Goal: Information Seeking & Learning: Learn about a topic

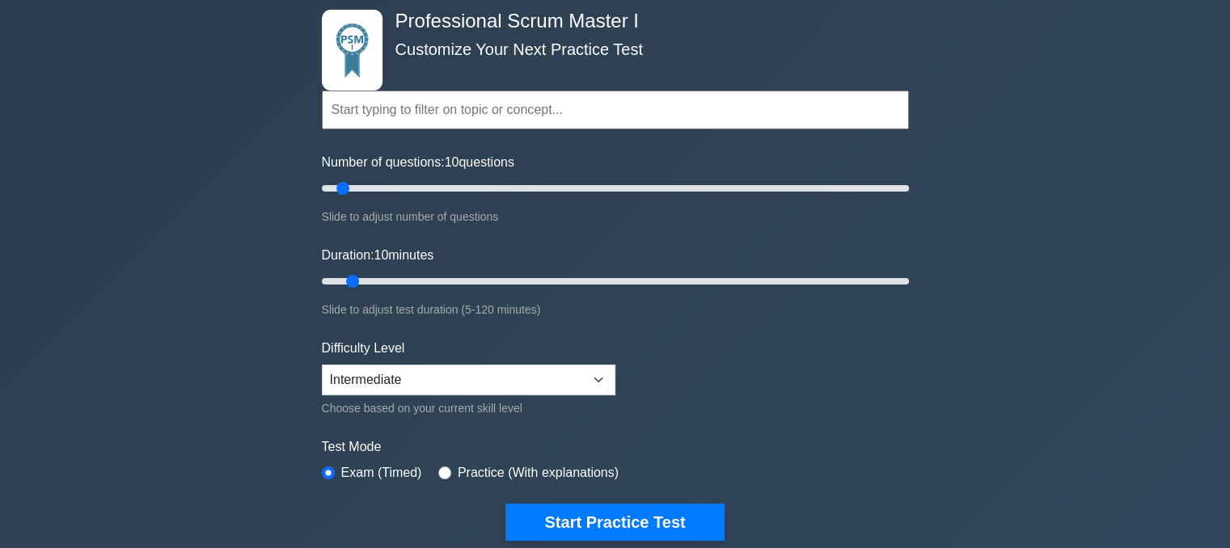
drag, startPoint x: 0, startPoint y: 0, endPoint x: 1126, endPoint y: 315, distance: 1169.0
click at [1126, 315] on div "Professional Scrum Master I Customize Your Next Practice Test Topics Scrum Fram…" at bounding box center [615, 469] width 1230 height 997
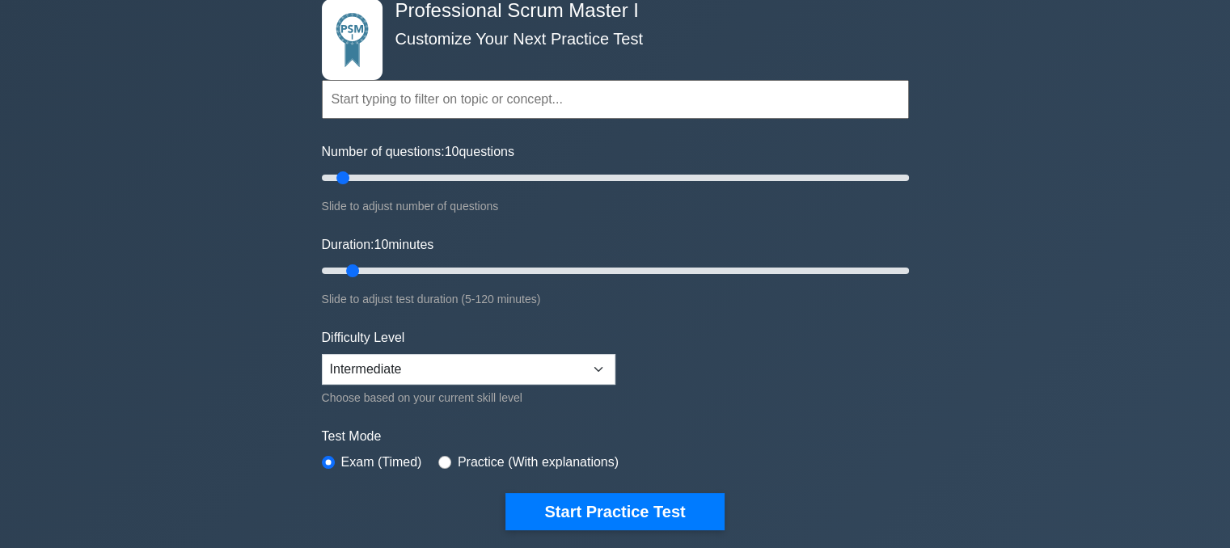
scroll to position [162, 0]
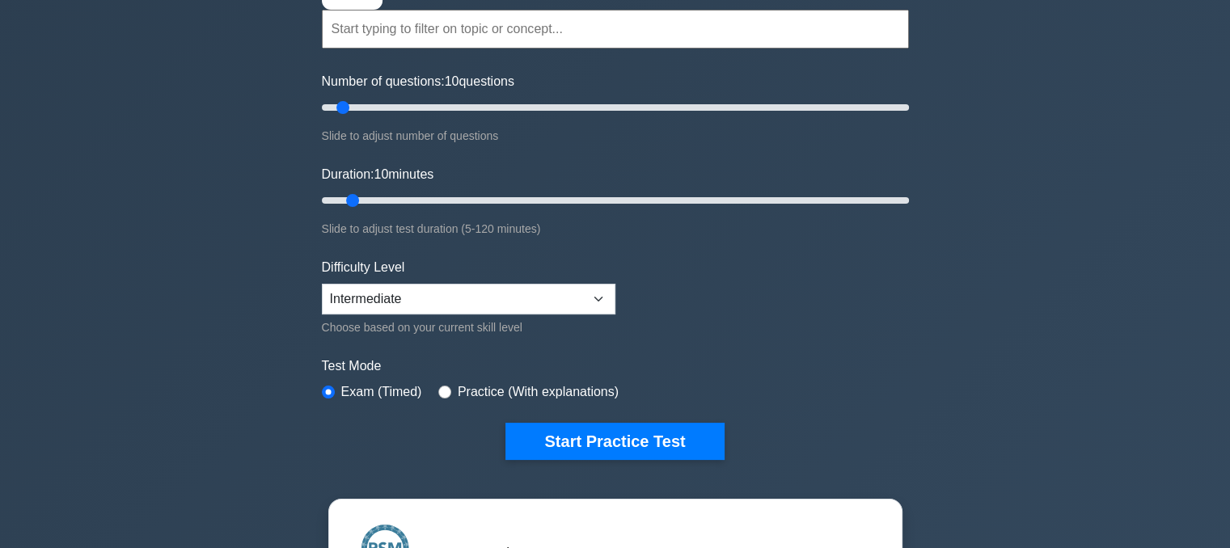
click at [1048, 176] on div "Professional Scrum Master I Customize Your Next Practice Test Topics Scrum Fram…" at bounding box center [615, 388] width 1230 height 997
click at [1145, 159] on div "Professional Scrum Master I Customize Your Next Practice Test Topics Scrum Fram…" at bounding box center [615, 388] width 1230 height 997
drag, startPoint x: 1145, startPoint y: 159, endPoint x: 1178, endPoint y: 111, distance: 58.3
click at [1178, 111] on div "Professional Scrum Master I Customize Your Next Practice Test Topics Scrum Fram…" at bounding box center [615, 388] width 1230 height 997
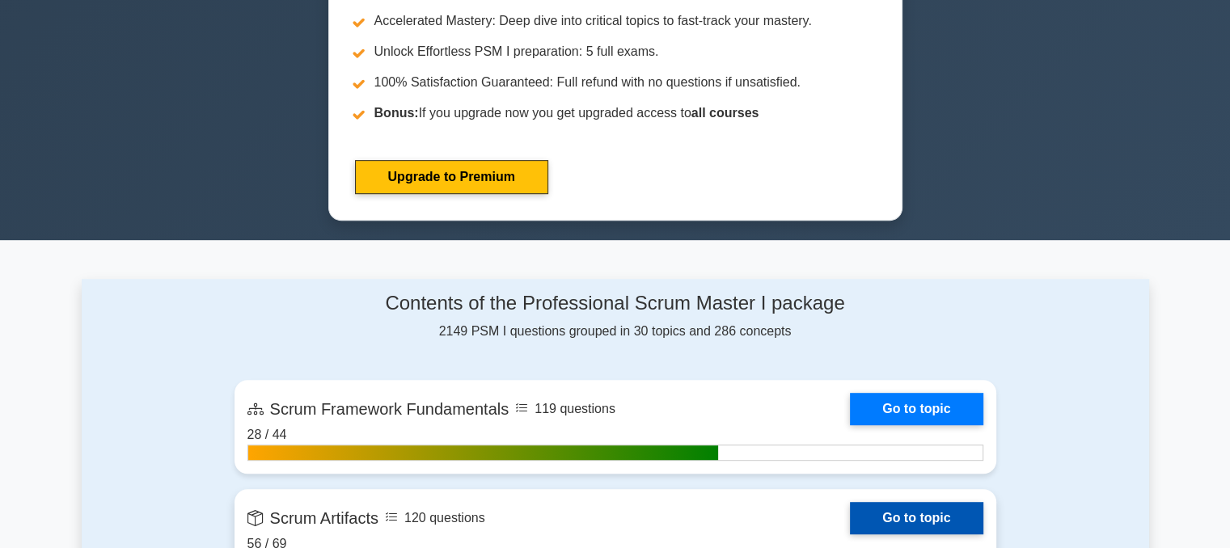
scroll to position [971, 0]
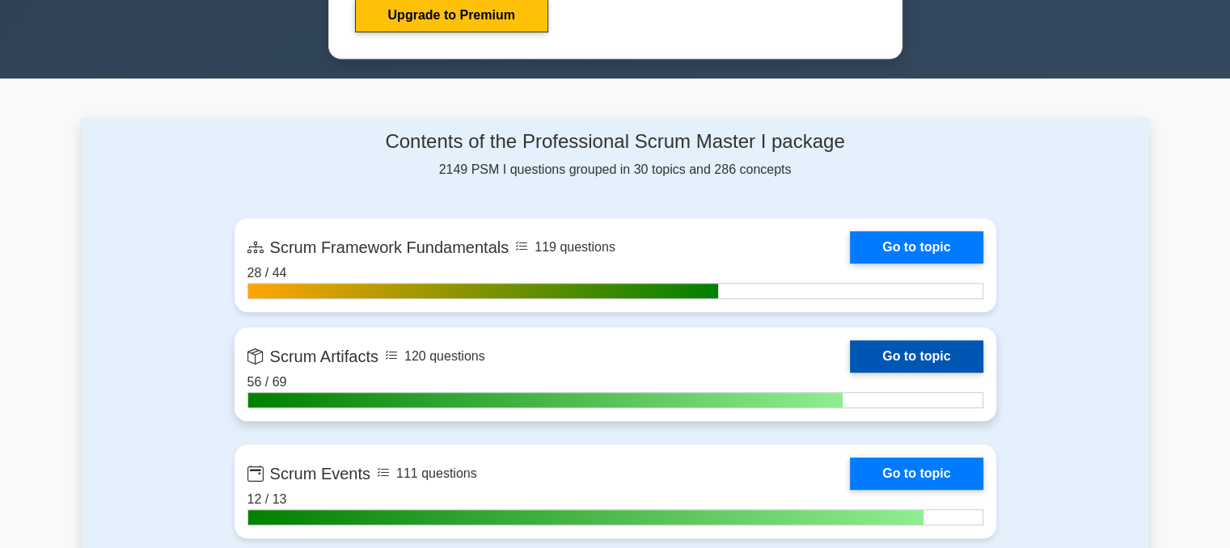
click at [937, 358] on link "Go to topic" at bounding box center [916, 357] width 133 height 32
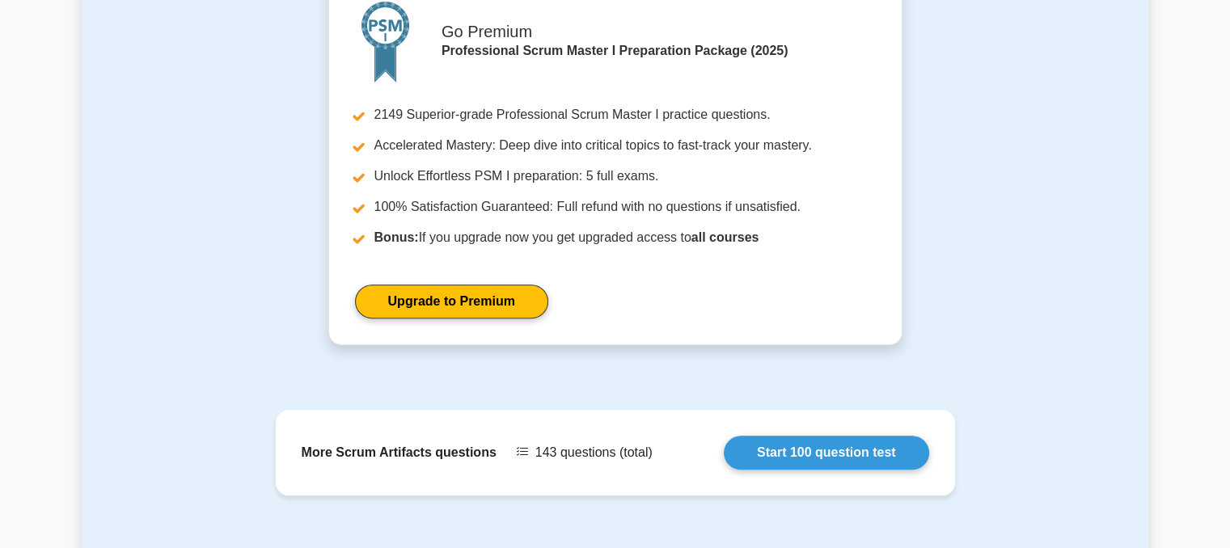
scroll to position [766, 0]
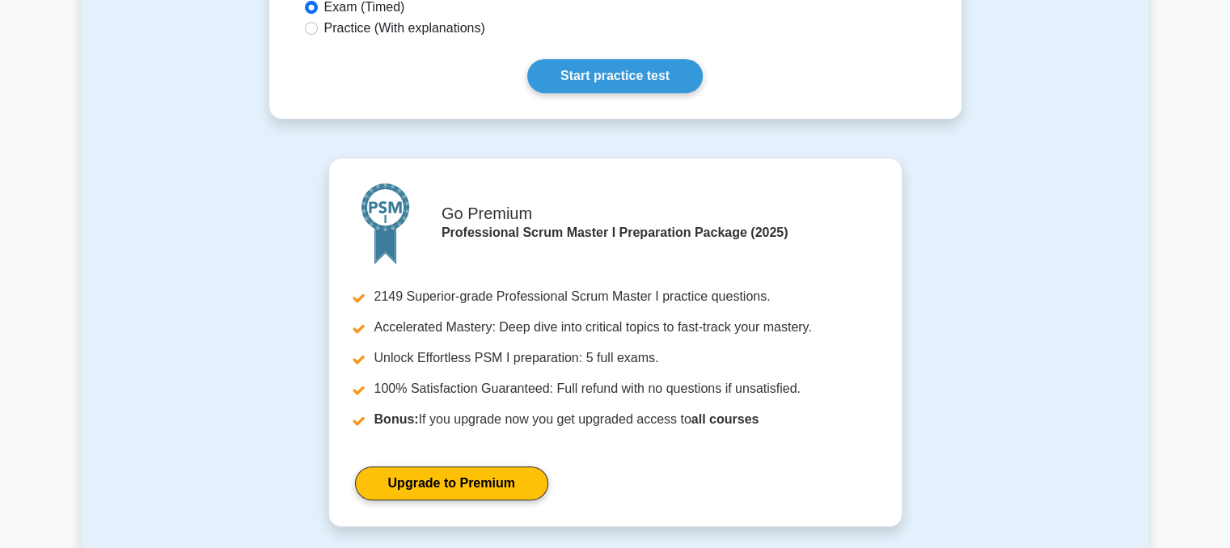
drag, startPoint x: 1055, startPoint y: 267, endPoint x: 71, endPoint y: 224, distance: 984.4
click at [71, 224] on main "Back to Professional Scrum Master I (PSM I) Scrum Artifacts Understanding Scrum…" at bounding box center [615, 30] width 1230 height 1489
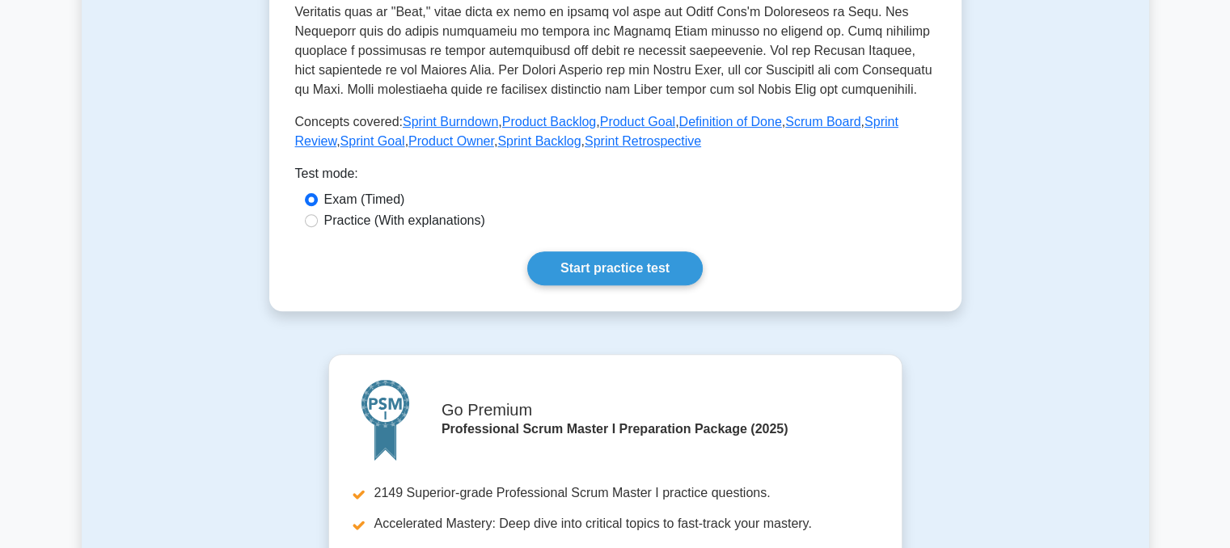
scroll to position [566, 0]
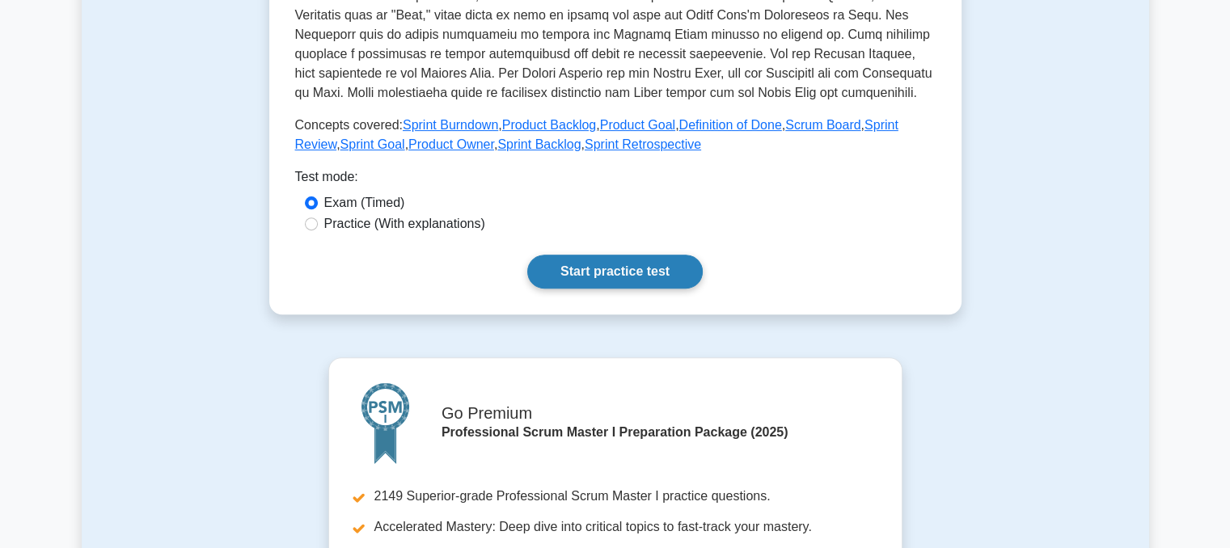
click at [579, 256] on link "Start practice test" at bounding box center [615, 272] width 176 height 34
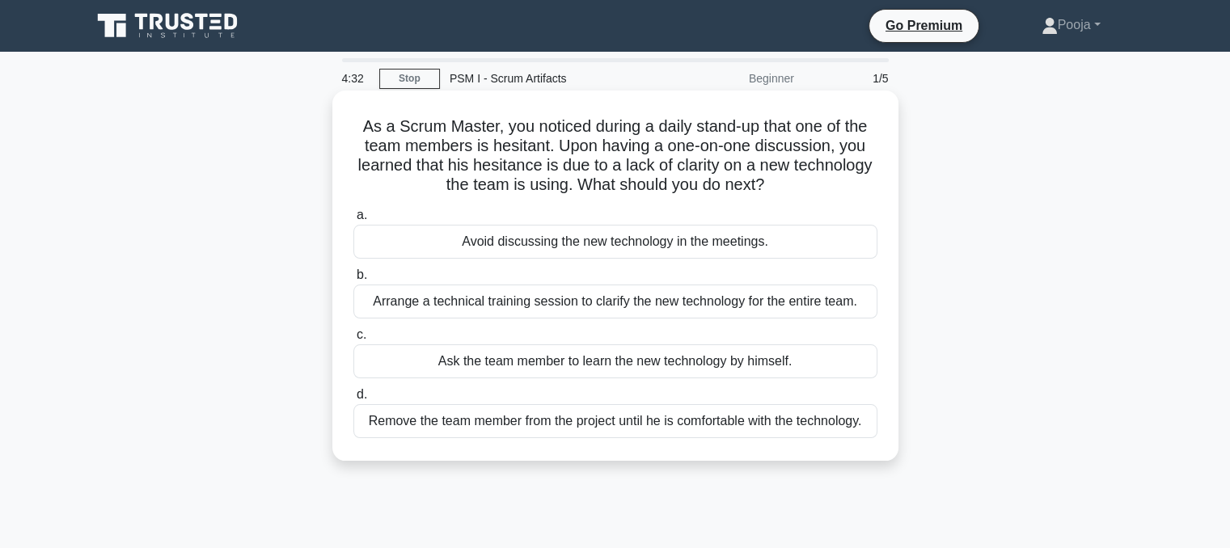
click at [423, 292] on div "Arrange a technical training session to clarify the new technology for the enti…" at bounding box center [615, 302] width 524 height 34
click at [353, 281] on input "b. Arrange a technical training session to clarify the new technology for the e…" at bounding box center [353, 275] width 0 height 11
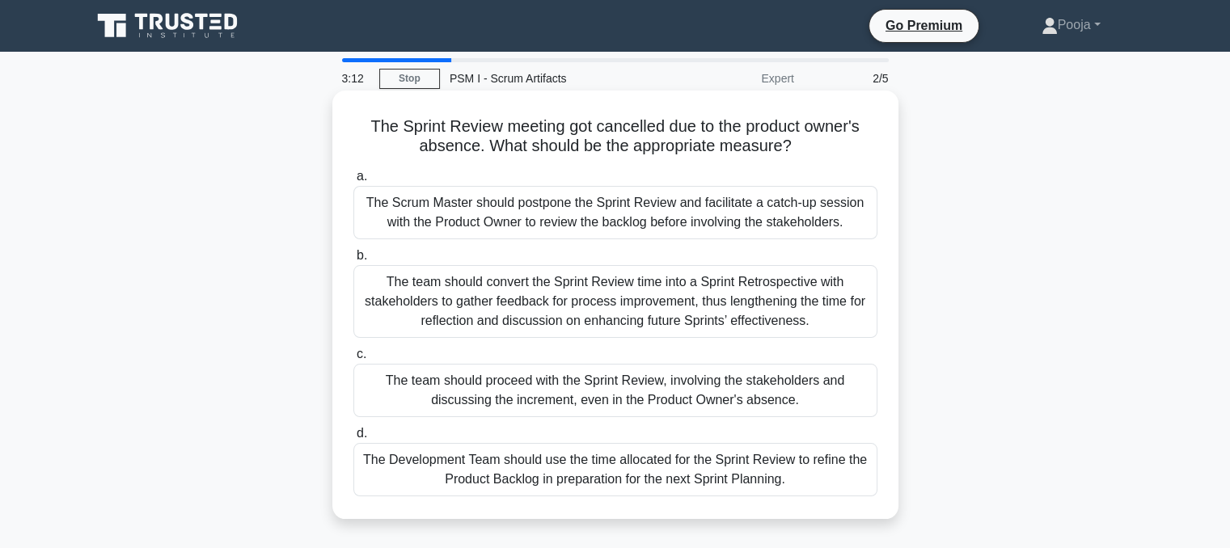
click at [576, 465] on div "The Development Team should use the time allocated for the Sprint Review to ref…" at bounding box center [615, 469] width 524 height 53
click at [353, 439] on input "d. The Development Team should use the time allocated for the Sprint Review to …" at bounding box center [353, 434] width 0 height 11
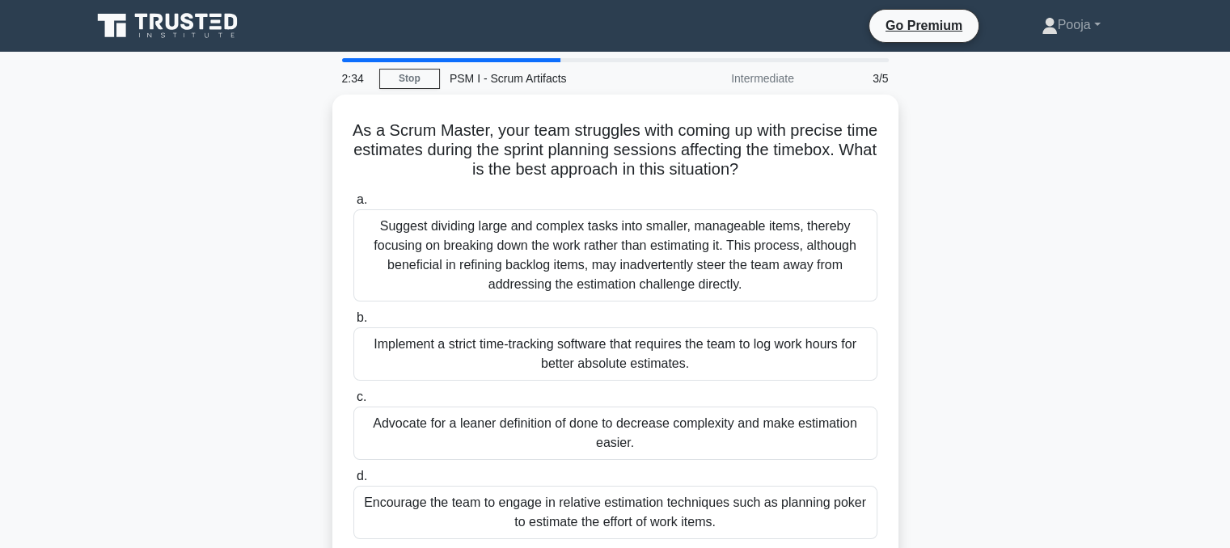
scroll to position [81, 0]
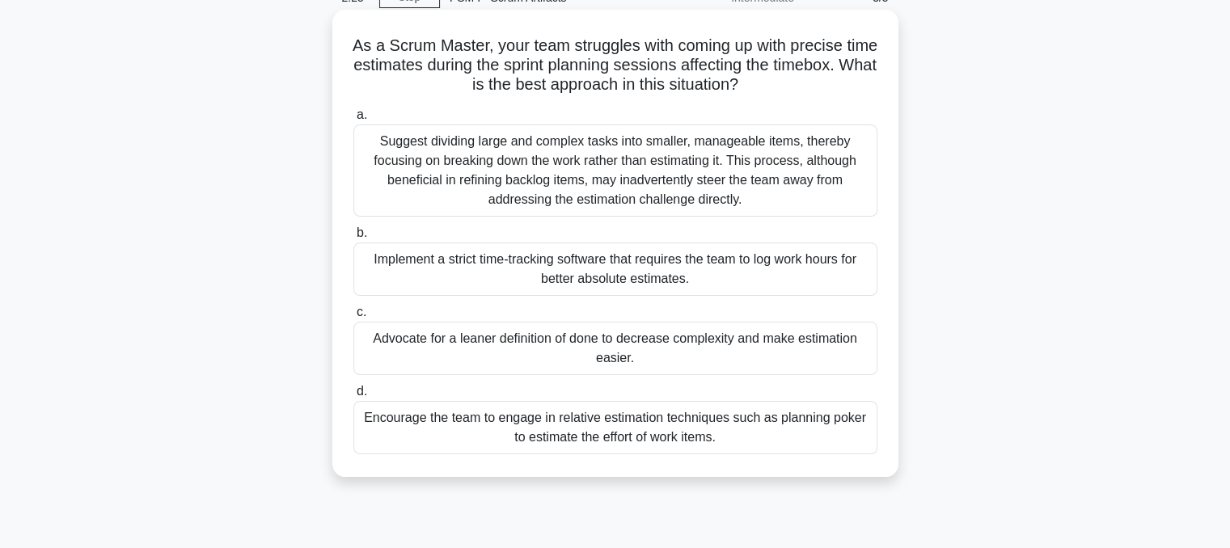
click at [646, 415] on div "Encourage the team to engage in relative estimation techniques such as planning…" at bounding box center [615, 427] width 524 height 53
click at [353, 397] on input "d. Encourage the team to engage in relative estimation techniques such as plann…" at bounding box center [353, 392] width 0 height 11
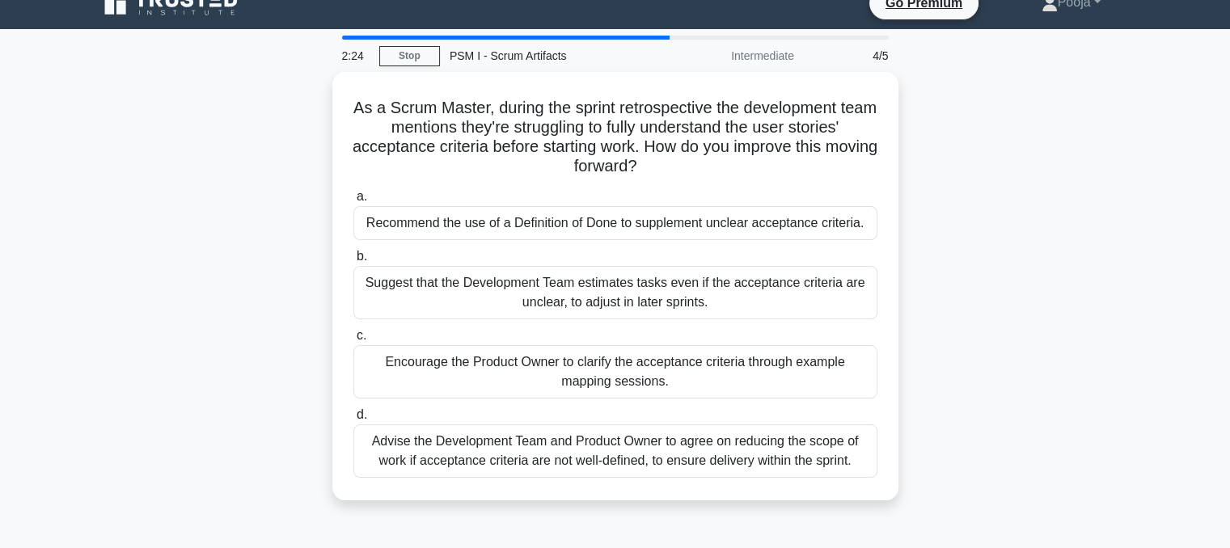
scroll to position [0, 0]
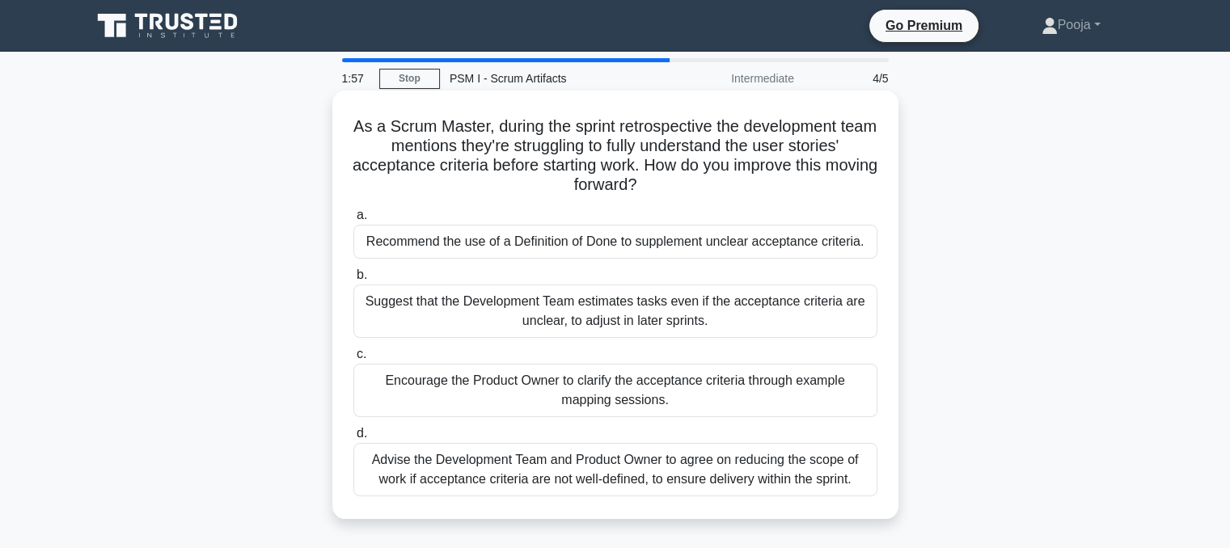
click at [756, 403] on div "Encourage the Product Owner to clarify the acceptance criteria through example …" at bounding box center [615, 390] width 524 height 53
click at [353, 360] on input "c. Encourage the Product Owner to clarify the acceptance criteria through examp…" at bounding box center [353, 354] width 0 height 11
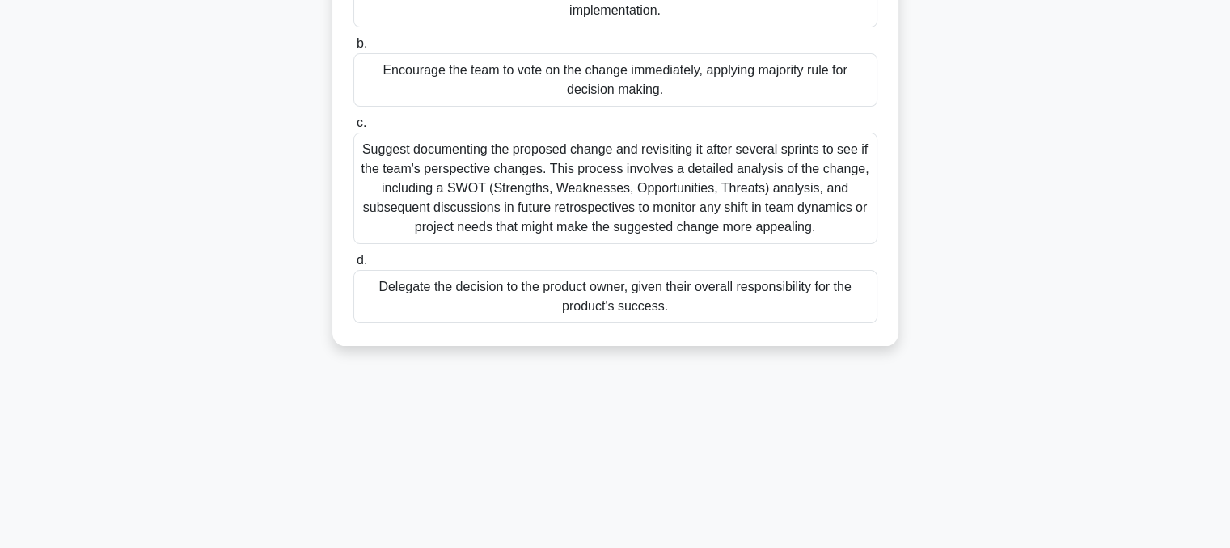
scroll to position [326, 0]
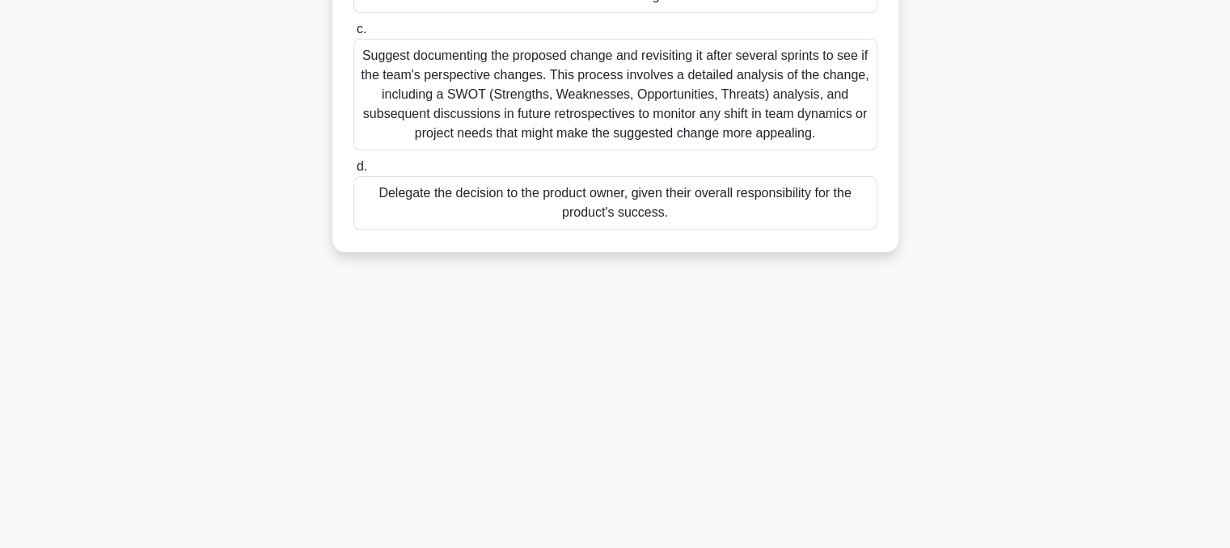
click at [590, 214] on div "Delegate the decision to the product owner, given their overall responsibility …" at bounding box center [615, 202] width 524 height 53
click at [353, 172] on input "d. Delegate the decision to the product owner, given their overall responsibili…" at bounding box center [353, 167] width 0 height 11
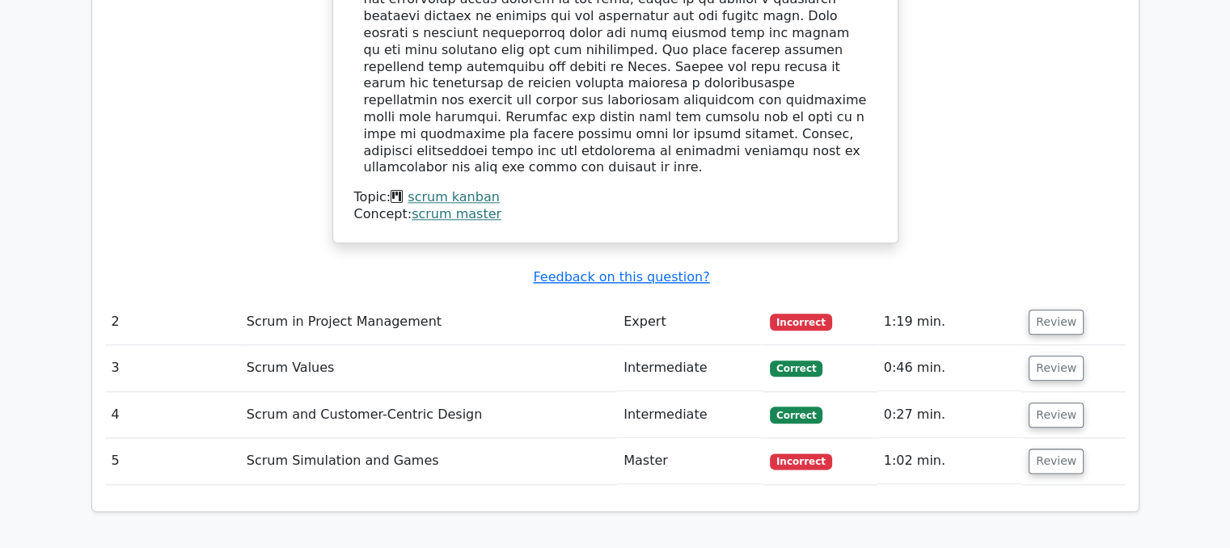
scroll to position [1860, 0]
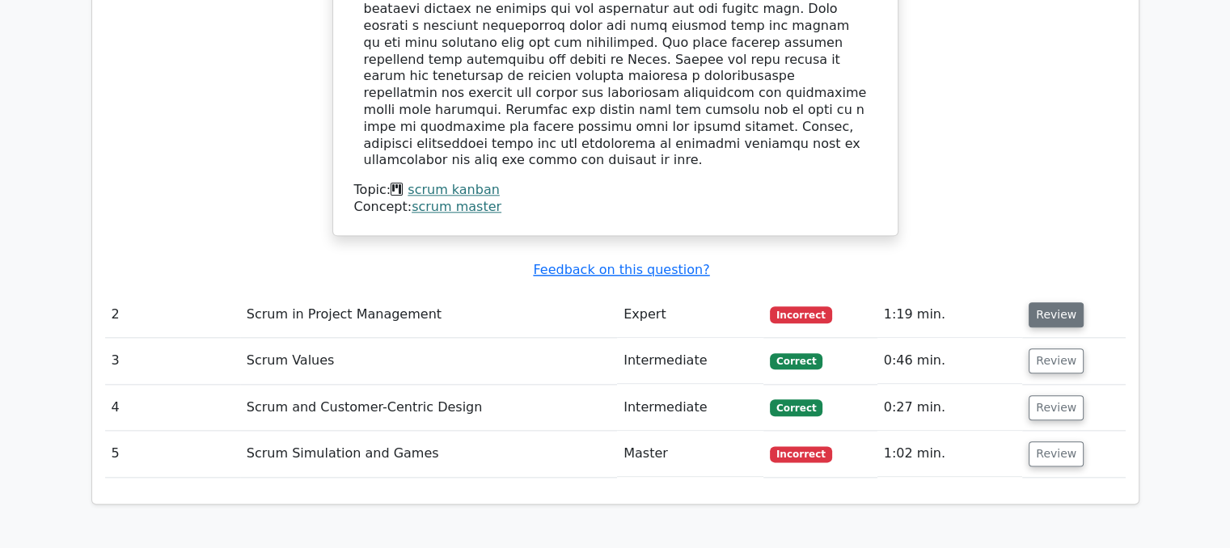
click at [1042, 302] on button "Review" at bounding box center [1056, 314] width 55 height 25
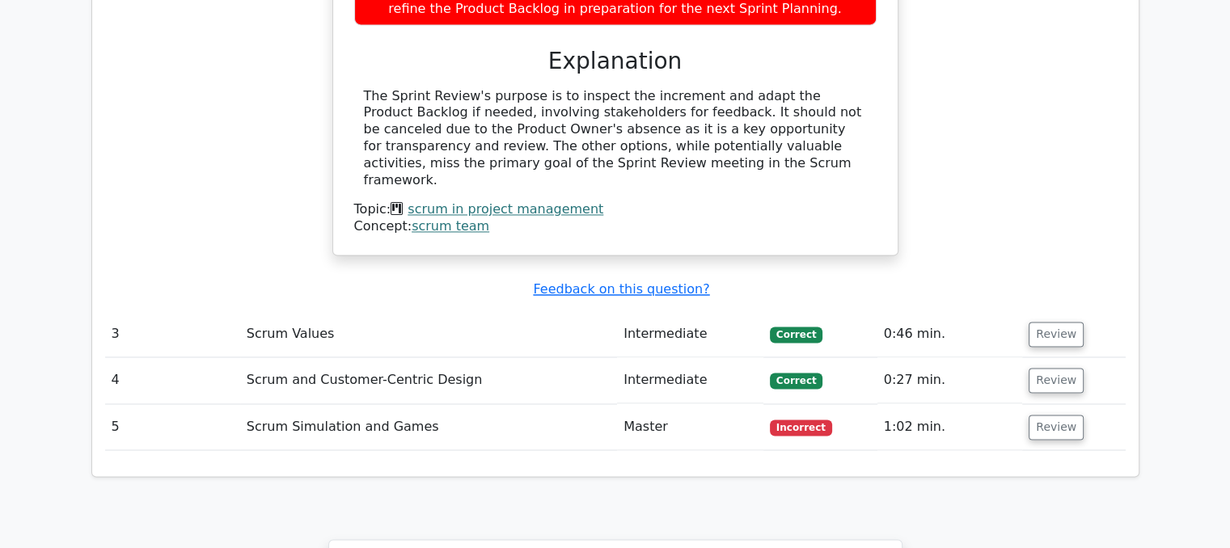
scroll to position [2588, 0]
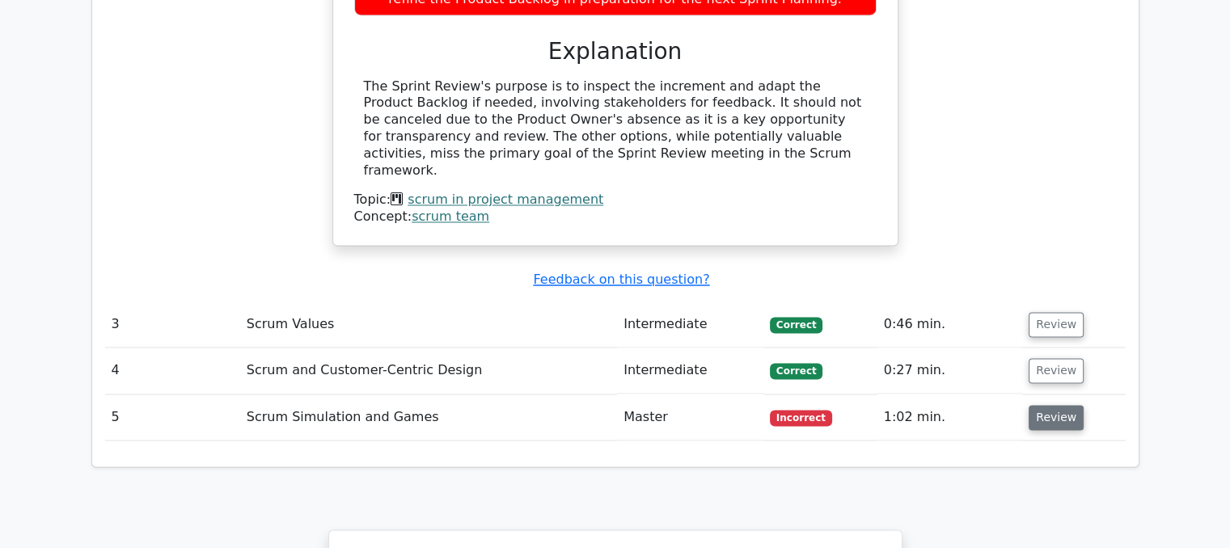
click at [1071, 405] on button "Review" at bounding box center [1056, 417] width 55 height 25
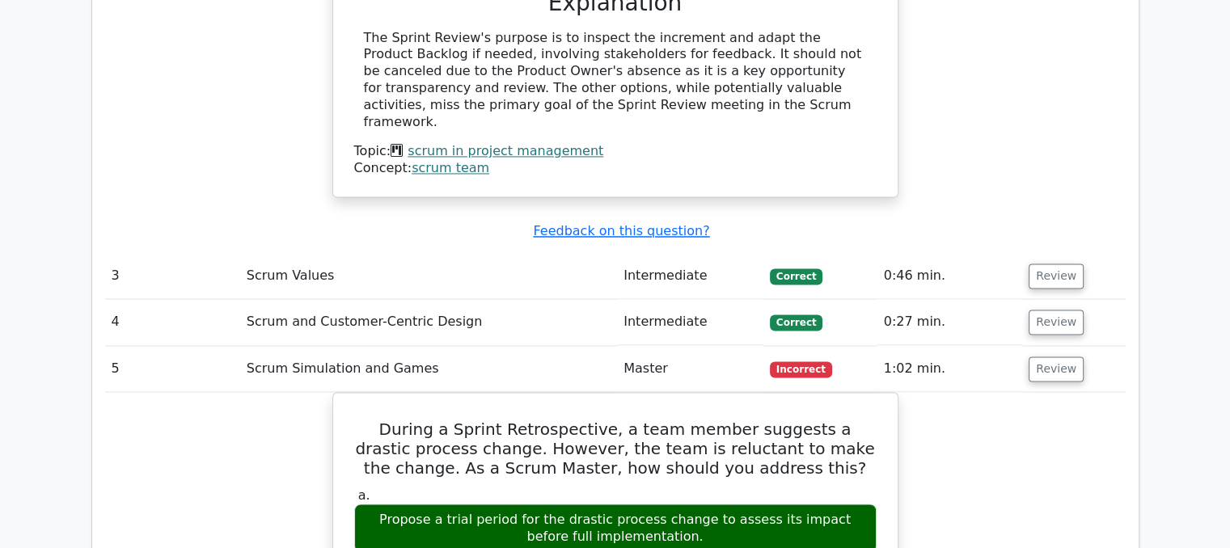
scroll to position [2669, 0]
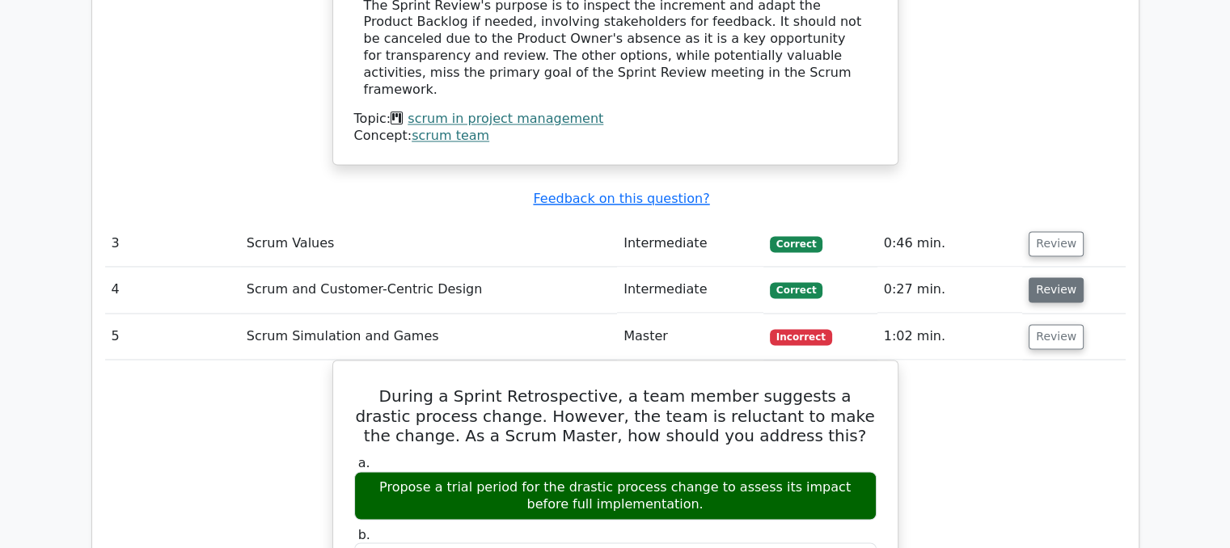
click at [1050, 277] on button "Review" at bounding box center [1056, 289] width 55 height 25
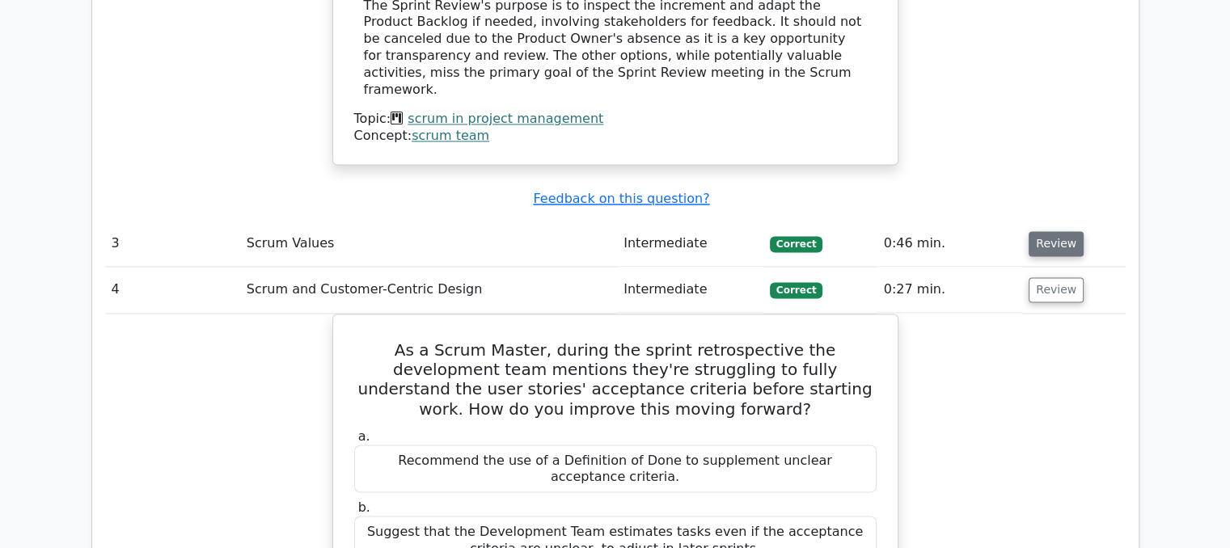
click at [1036, 231] on button "Review" at bounding box center [1056, 243] width 55 height 25
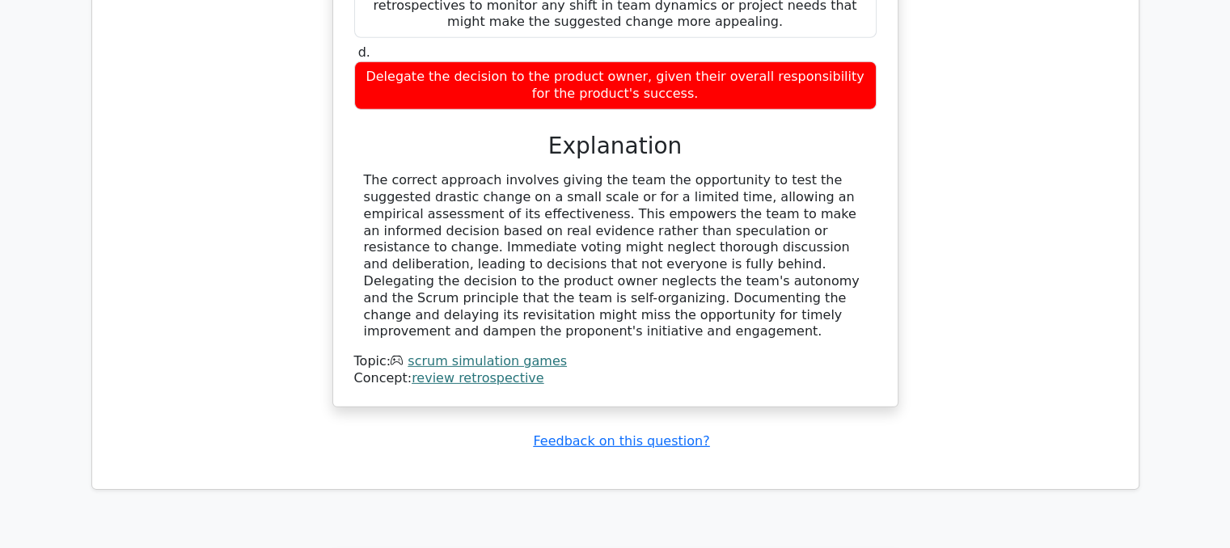
scroll to position [5355, 0]
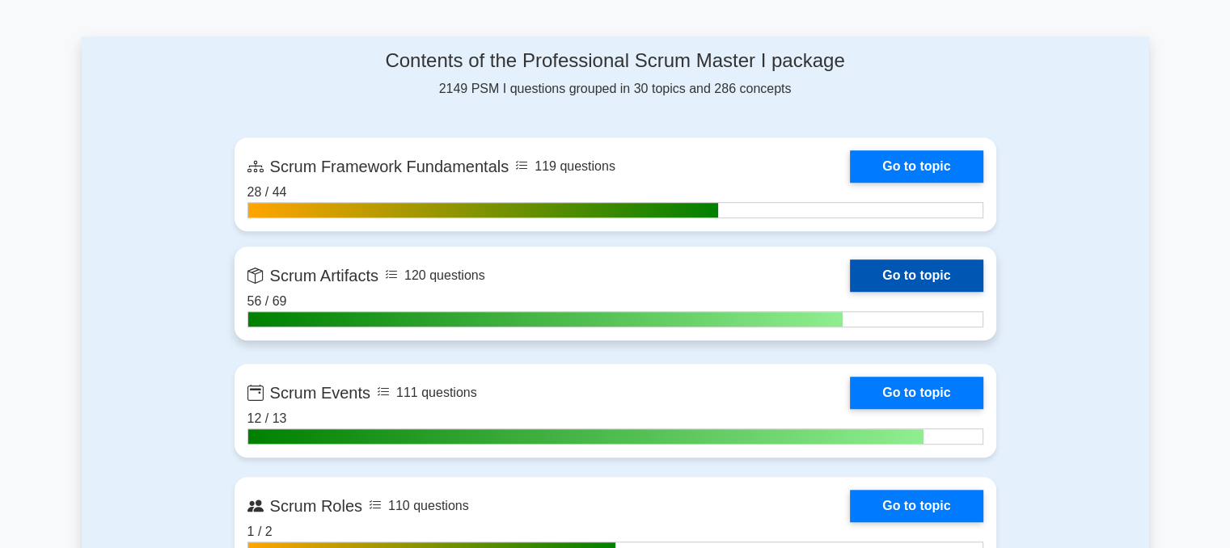
click at [919, 264] on link "Go to topic" at bounding box center [916, 276] width 133 height 32
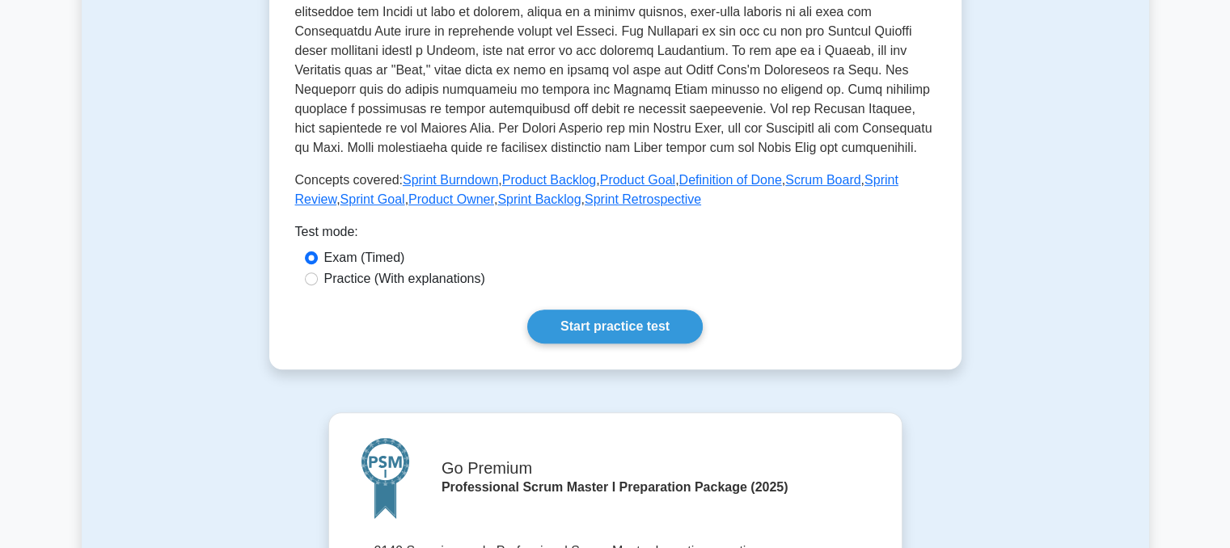
scroll to position [566, 0]
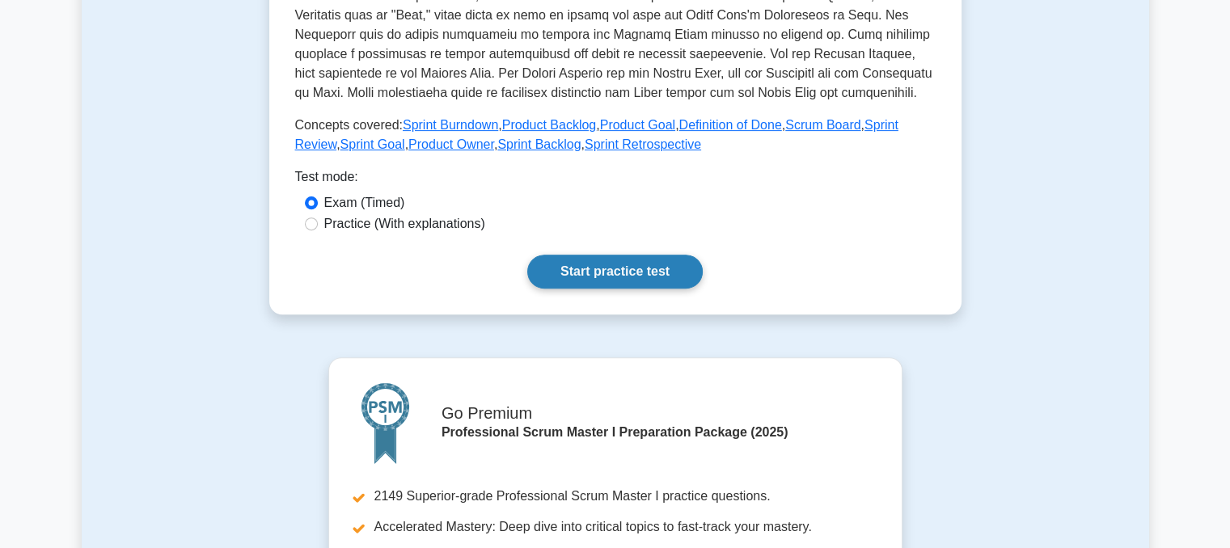
click at [633, 274] on link "Start practice test" at bounding box center [615, 272] width 176 height 34
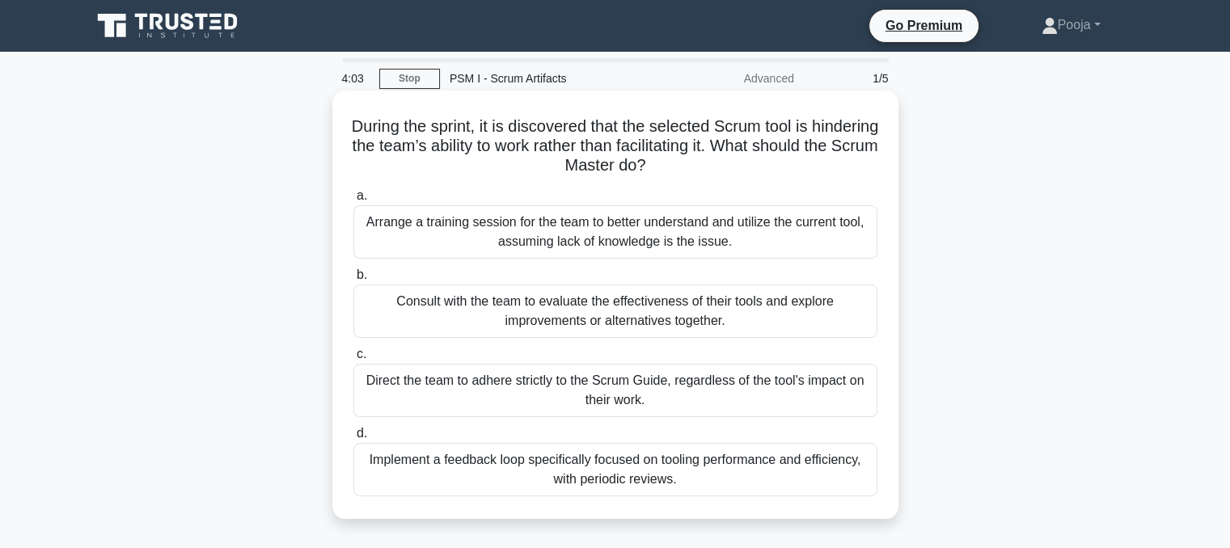
click at [565, 313] on div "Consult with the team to evaluate the effectiveness of their tools and explore …" at bounding box center [615, 311] width 524 height 53
click at [353, 281] on input "b. Consult with the team to evaluate the effectiveness of their tools and explo…" at bounding box center [353, 275] width 0 height 11
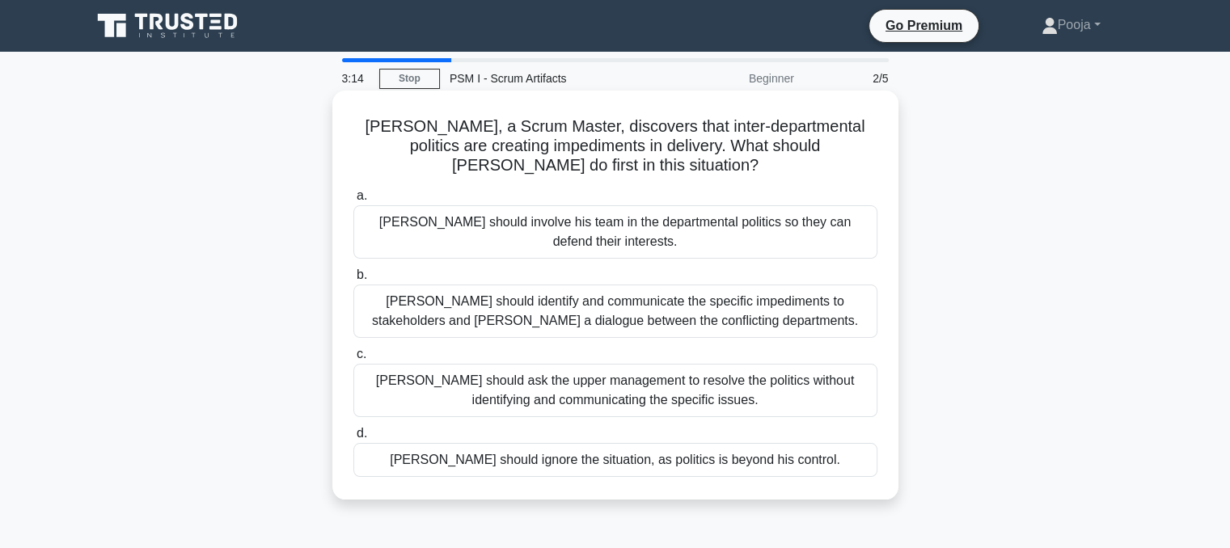
click at [750, 322] on div "Richard should identify and communicate the specific impediments to stakeholder…" at bounding box center [615, 311] width 524 height 53
click at [353, 281] on input "b. Richard should identify and communicate the specific impediments to stakehol…" at bounding box center [353, 275] width 0 height 11
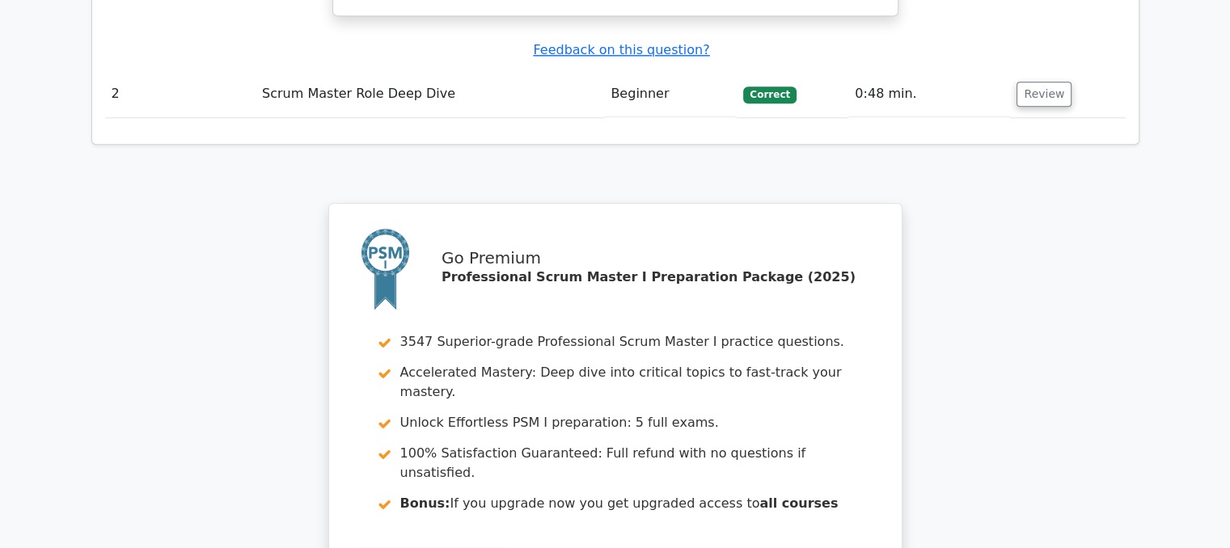
scroll to position [1779, 0]
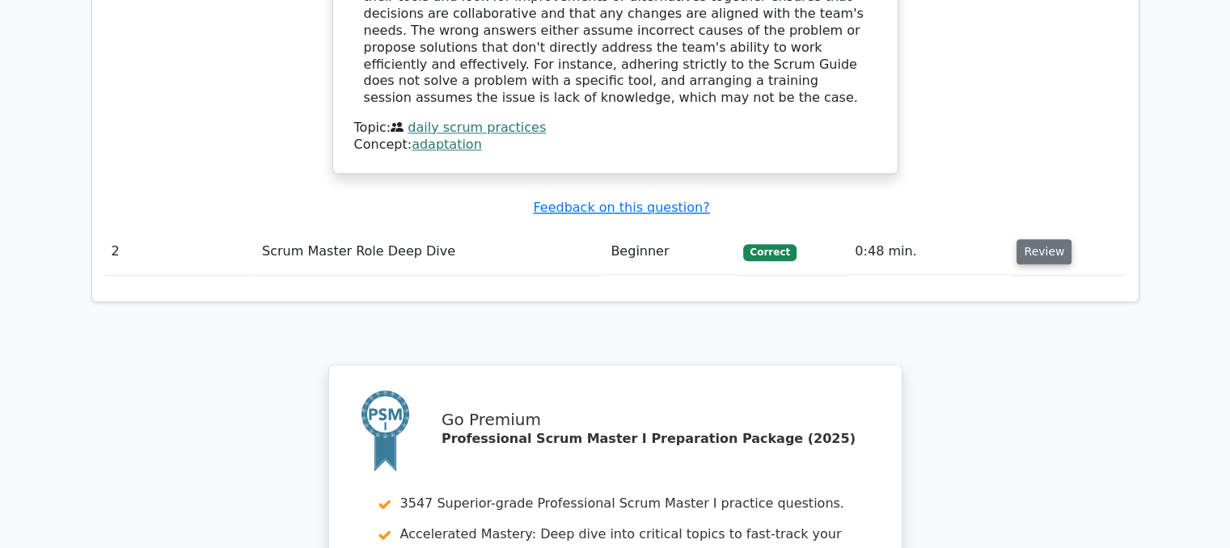
click at [1028, 239] on button "Review" at bounding box center [1044, 251] width 55 height 25
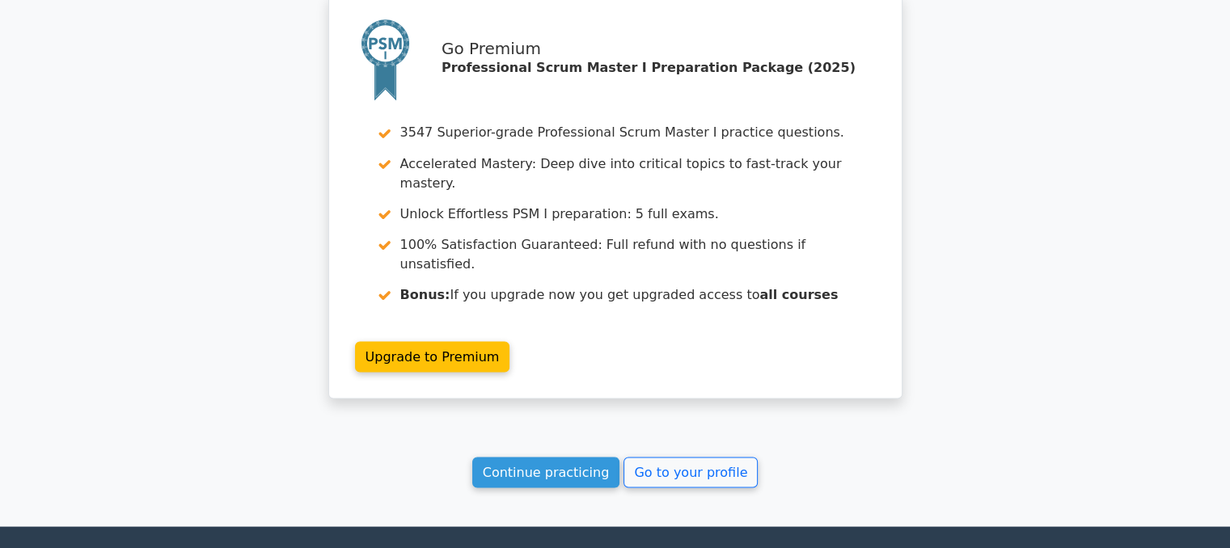
scroll to position [2942, 0]
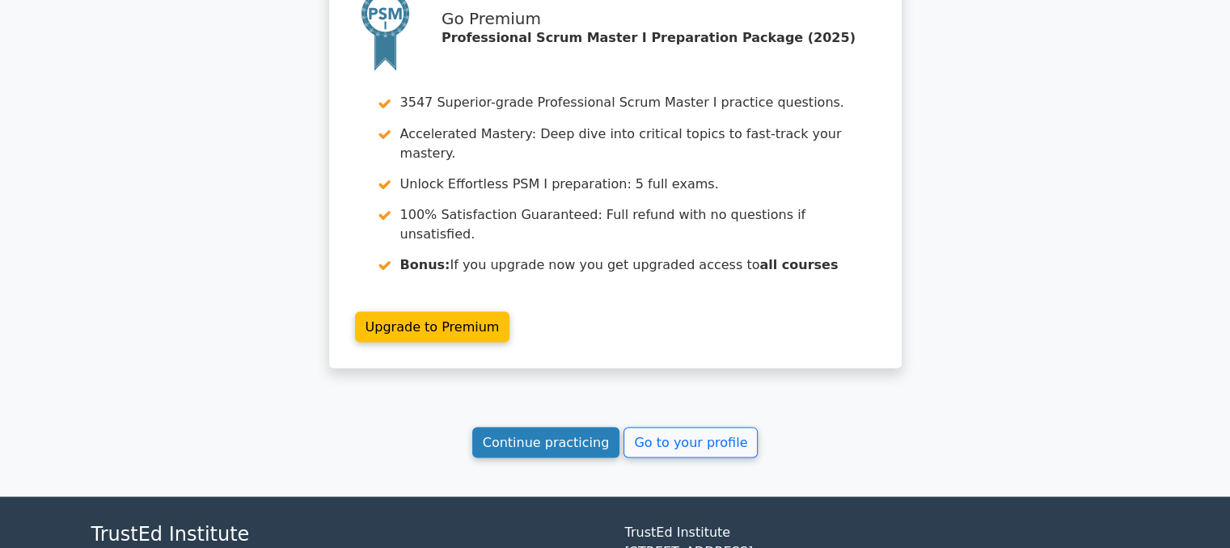
click at [596, 427] on link "Continue practicing" at bounding box center [546, 442] width 148 height 31
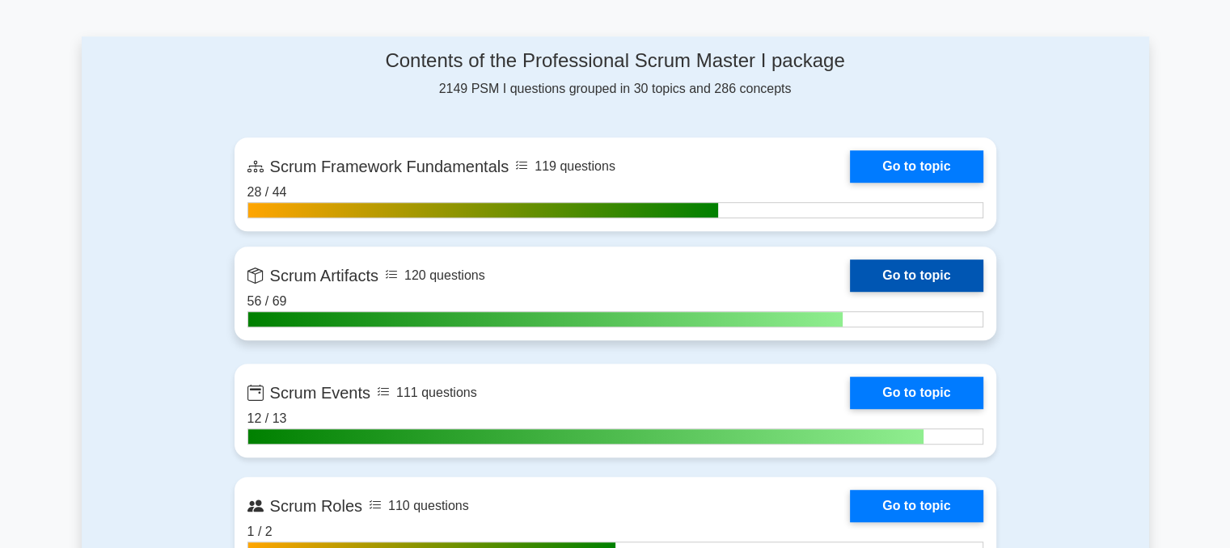
click at [893, 271] on link "Go to topic" at bounding box center [916, 276] width 133 height 32
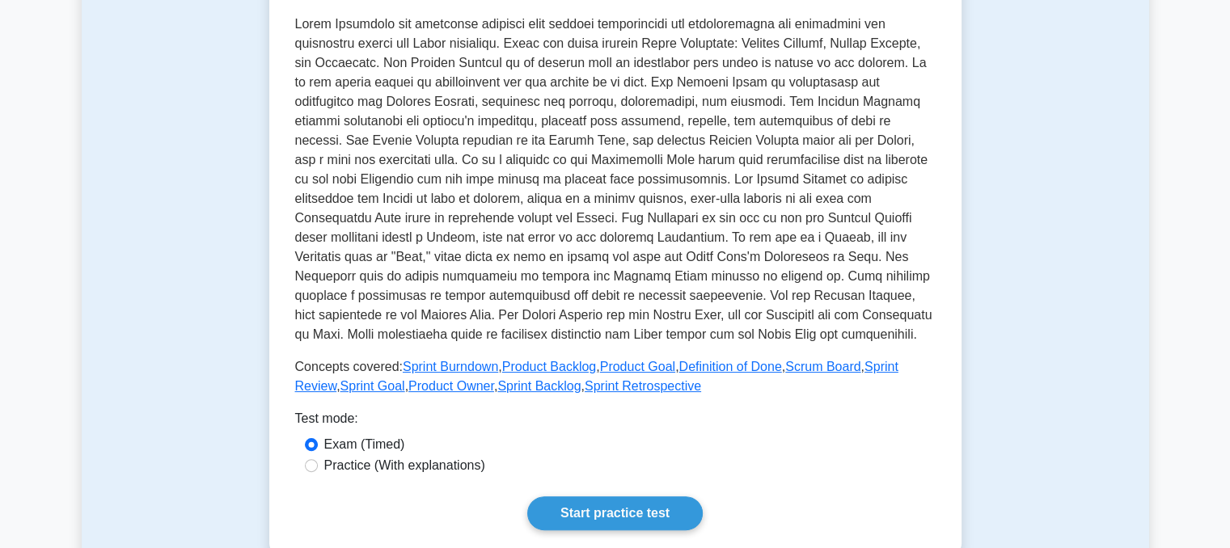
scroll to position [404, 0]
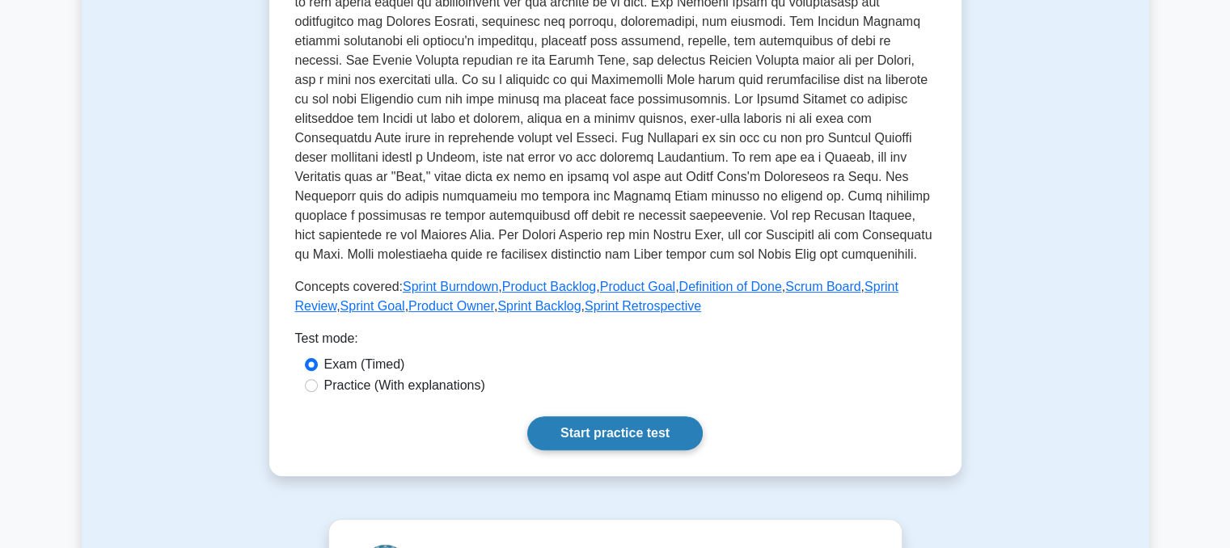
click at [570, 439] on link "Start practice test" at bounding box center [615, 434] width 176 height 34
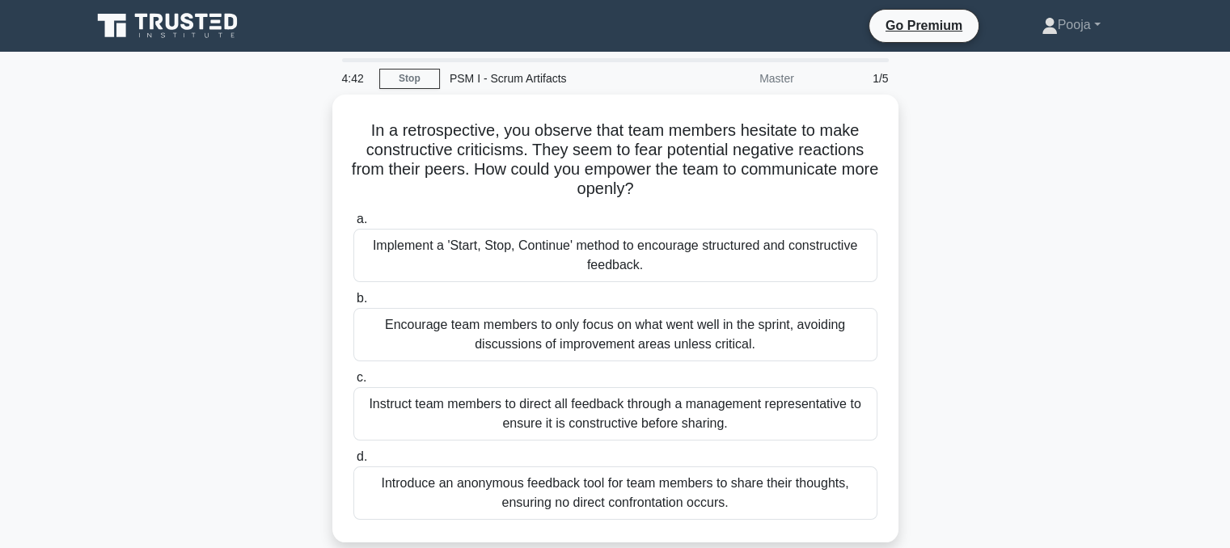
scroll to position [81, 0]
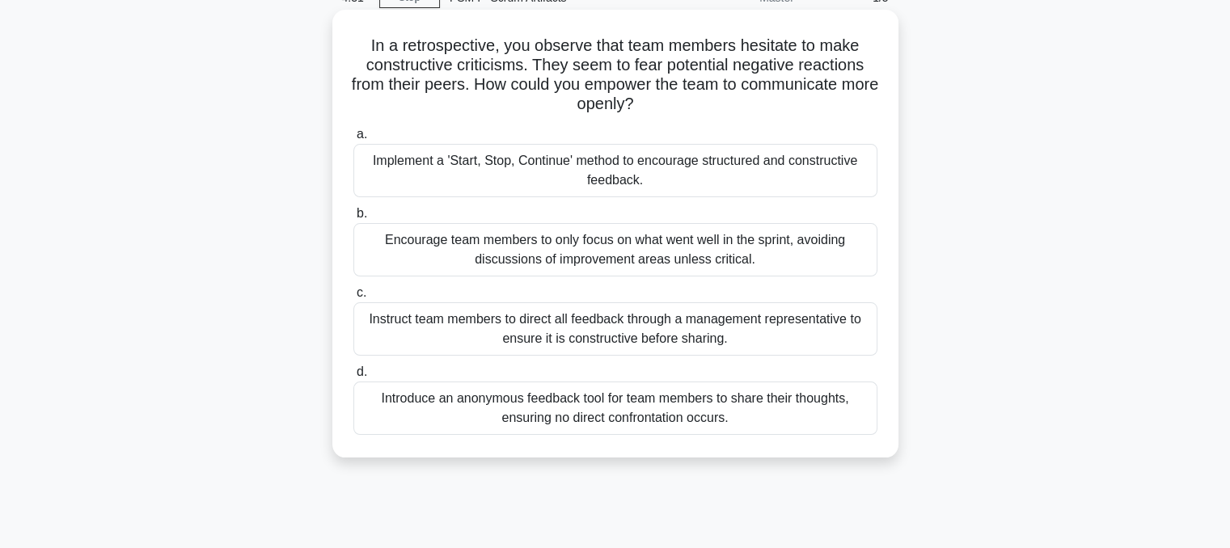
click at [806, 404] on div "Introduce an anonymous feedback tool for team members to share their thoughts, …" at bounding box center [615, 408] width 524 height 53
click at [353, 378] on input "d. Introduce an anonymous feedback tool for team members to share their thought…" at bounding box center [353, 372] width 0 height 11
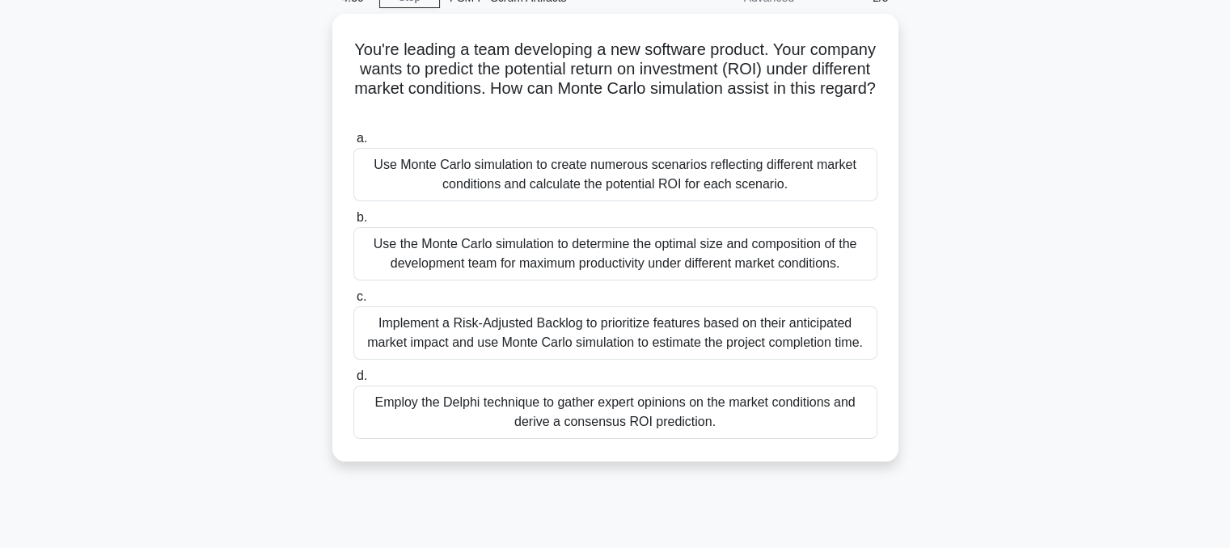
scroll to position [0, 0]
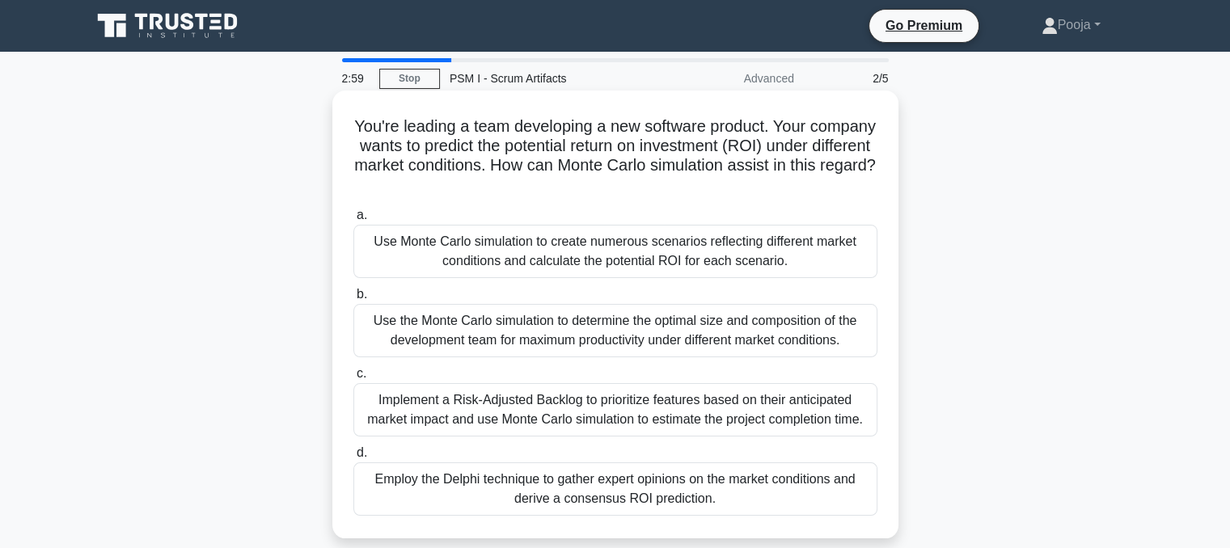
click at [593, 256] on div "Use Monte Carlo simulation to create numerous scenarios reflecting different ma…" at bounding box center [615, 251] width 524 height 53
click at [353, 221] on input "a. Use Monte Carlo simulation to create numerous scenarios reflecting different…" at bounding box center [353, 215] width 0 height 11
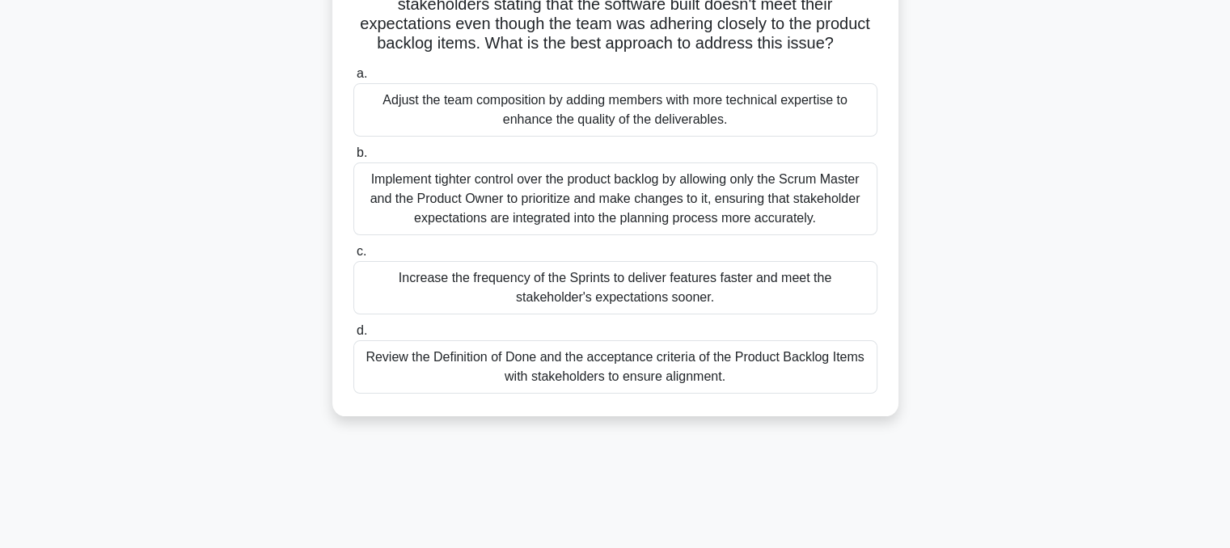
scroll to position [162, 0]
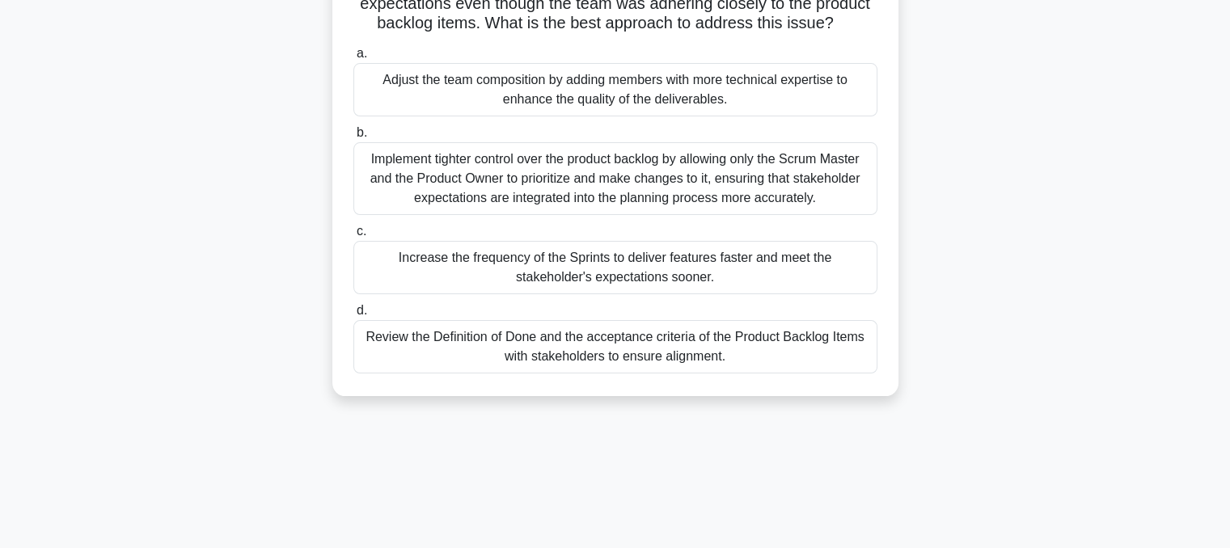
click at [686, 341] on div "Review the Definition of Done and the acceptance criteria of the Product Backlo…" at bounding box center [615, 346] width 524 height 53
click at [353, 316] on input "d. Review the Definition of Done and the acceptance criteria of the Product Bac…" at bounding box center [353, 311] width 0 height 11
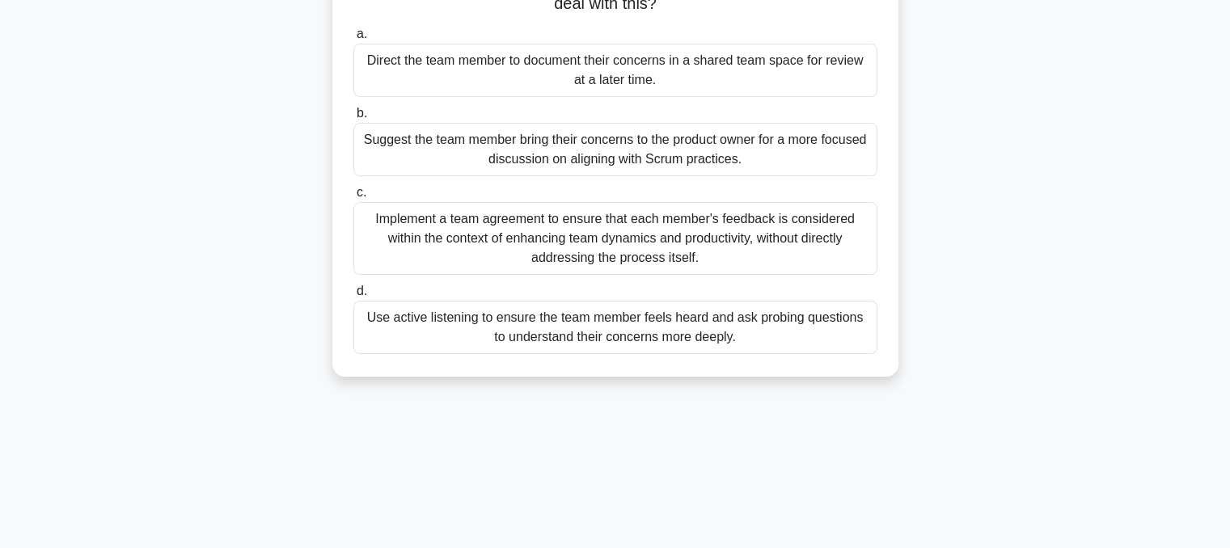
click at [716, 336] on div "Use active listening to ensure the team member feels heard and ask probing ques…" at bounding box center [615, 327] width 524 height 53
click at [353, 297] on input "d. Use active listening to ensure the team member feels heard and ask probing q…" at bounding box center [353, 291] width 0 height 11
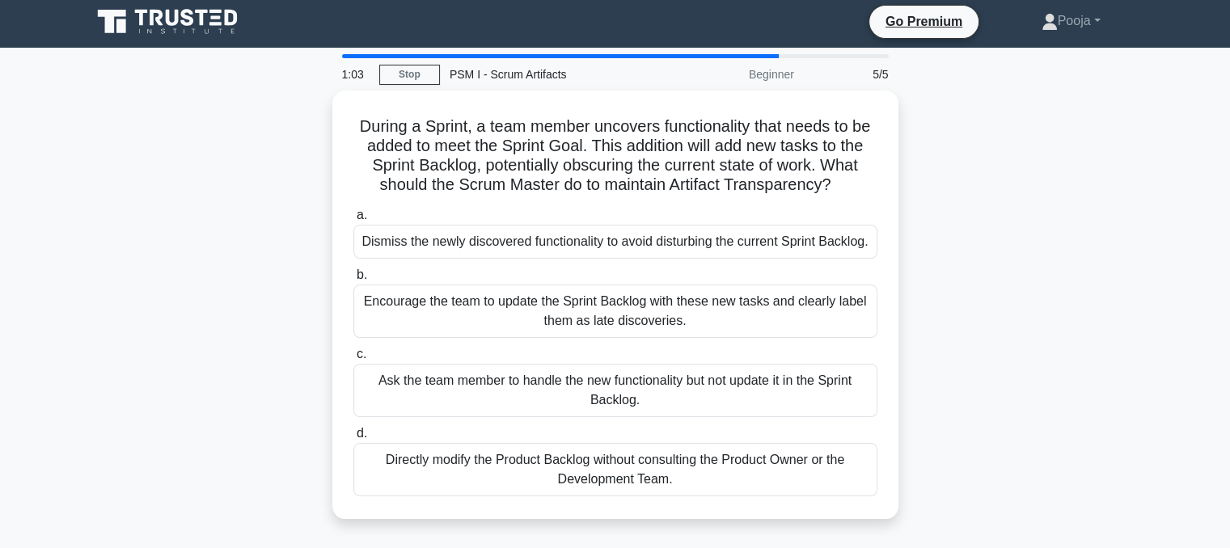
scroll to position [0, 0]
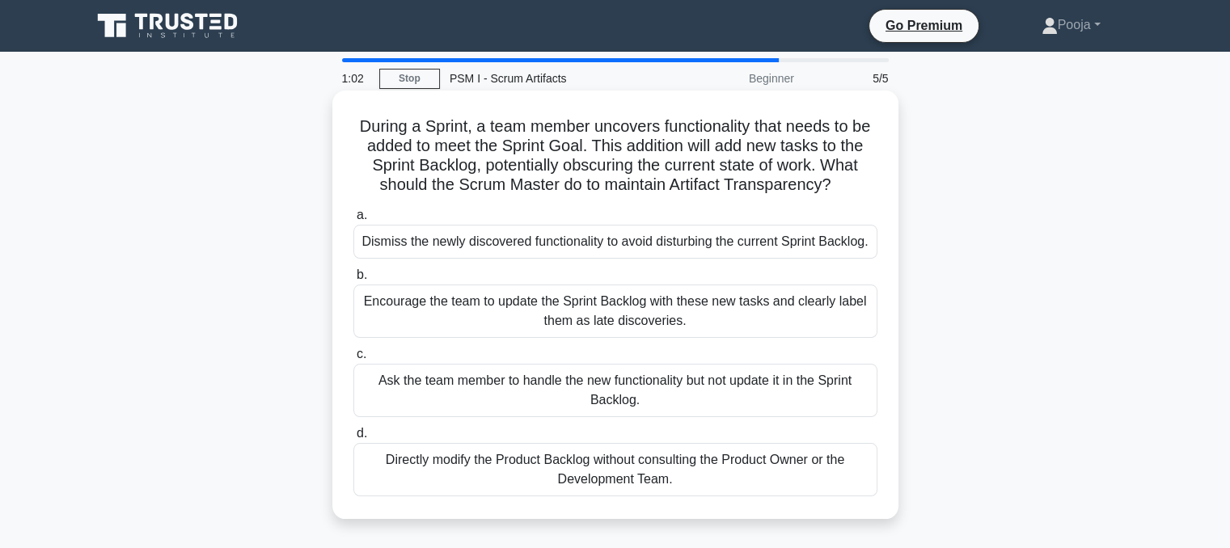
drag, startPoint x: 716, startPoint y: 336, endPoint x: 490, endPoint y: 488, distance: 271.6
click at [490, 488] on div "Directly modify the Product Backlog without consulting the Product Owner or the…" at bounding box center [615, 469] width 524 height 53
click at [353, 439] on input "d. Directly modify the Product Backlog without consulting the Product Owner or …" at bounding box center [353, 434] width 0 height 11
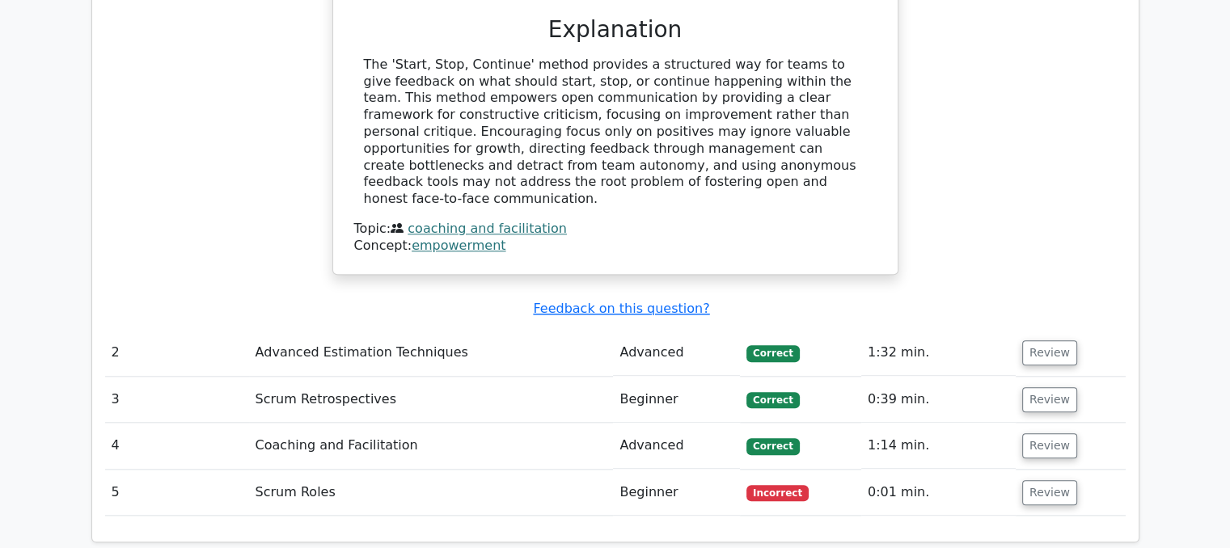
scroll to position [1698, 0]
click at [1034, 340] on button "Review" at bounding box center [1049, 352] width 55 height 25
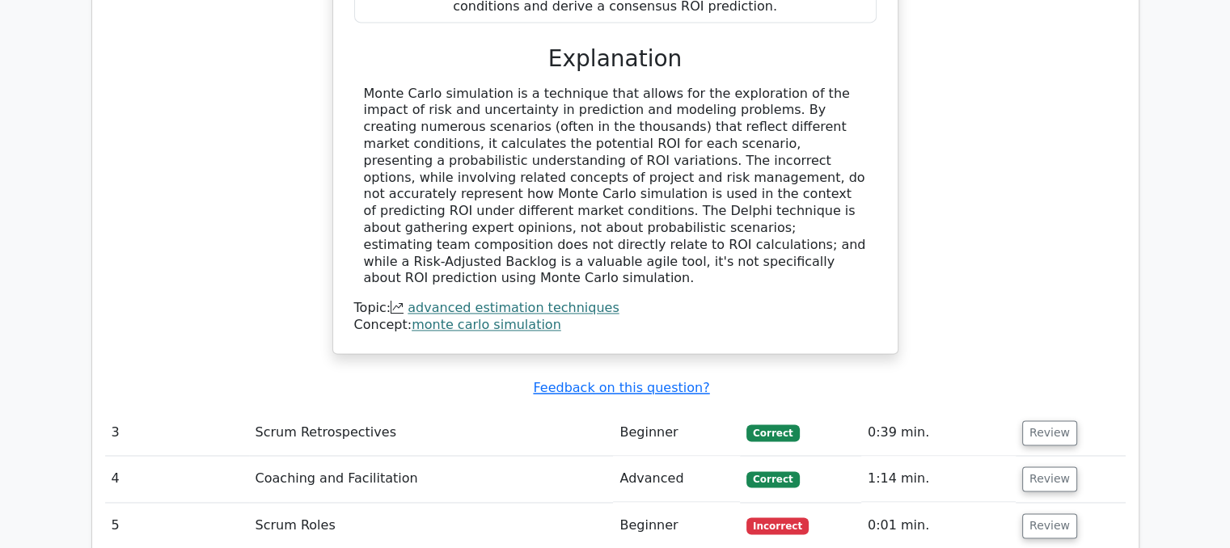
scroll to position [2507, 0]
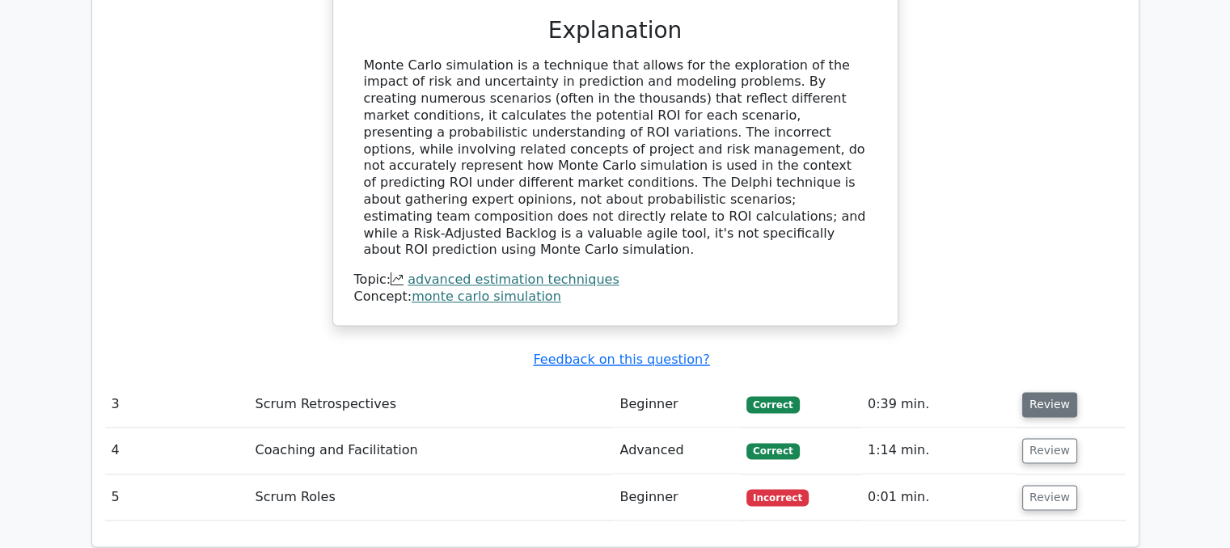
click at [1023, 392] on button "Review" at bounding box center [1049, 404] width 55 height 25
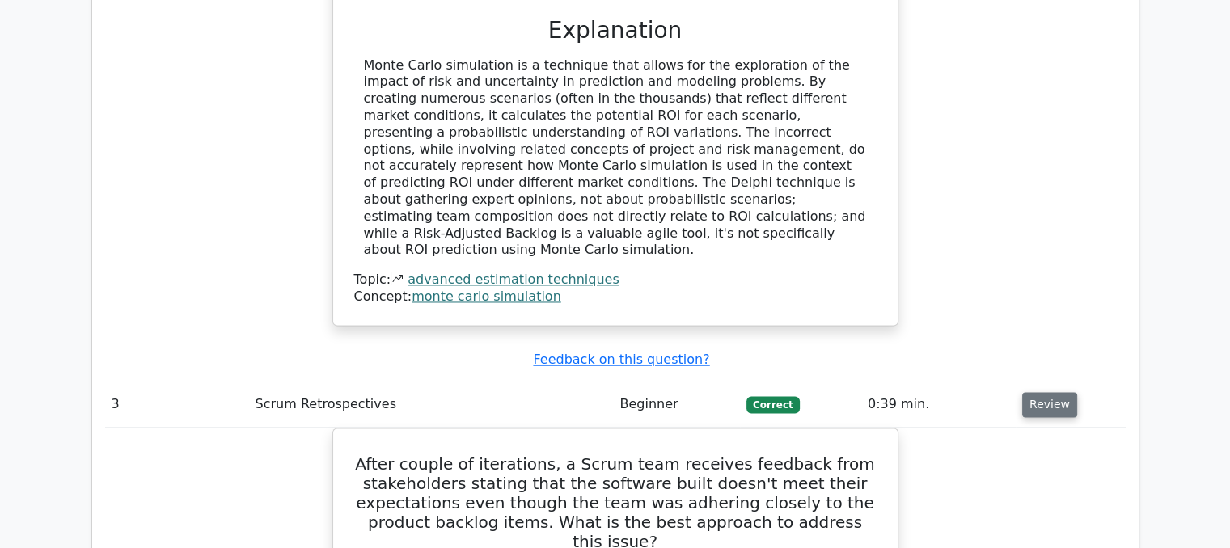
scroll to position [2669, 0]
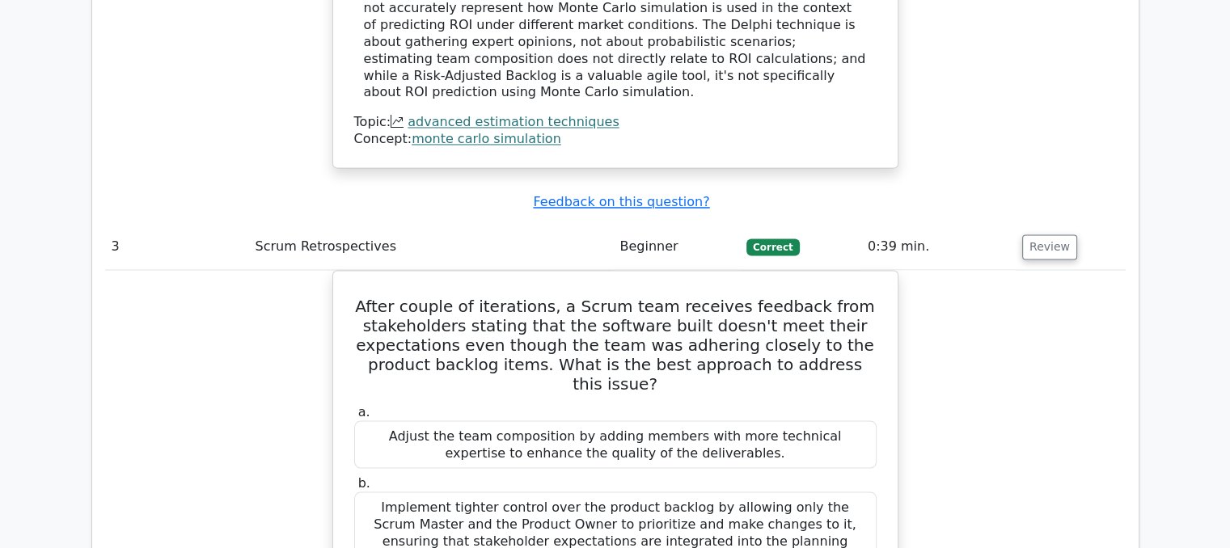
drag, startPoint x: 1110, startPoint y: 307, endPoint x: 1241, endPoint y: 336, distance: 135.2
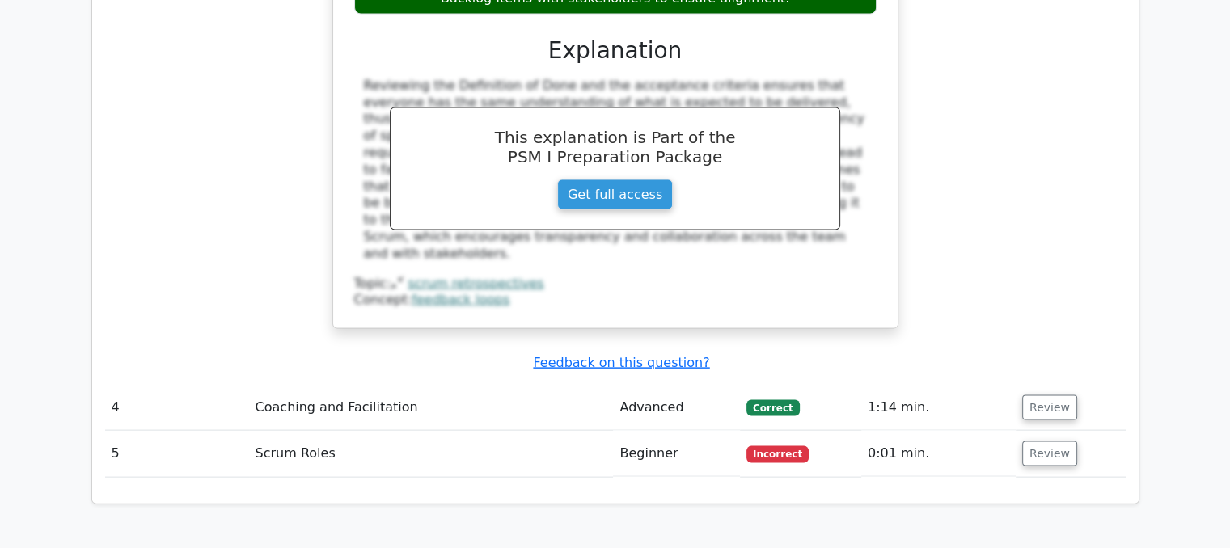
scroll to position [3478, 0]
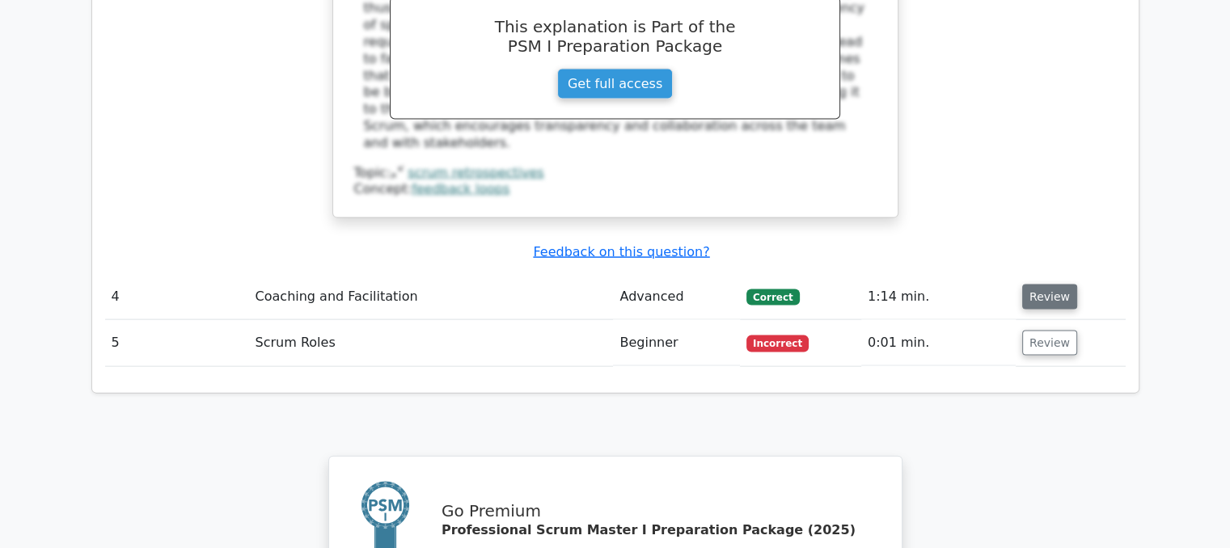
click at [1057, 285] on button "Review" at bounding box center [1049, 297] width 55 height 25
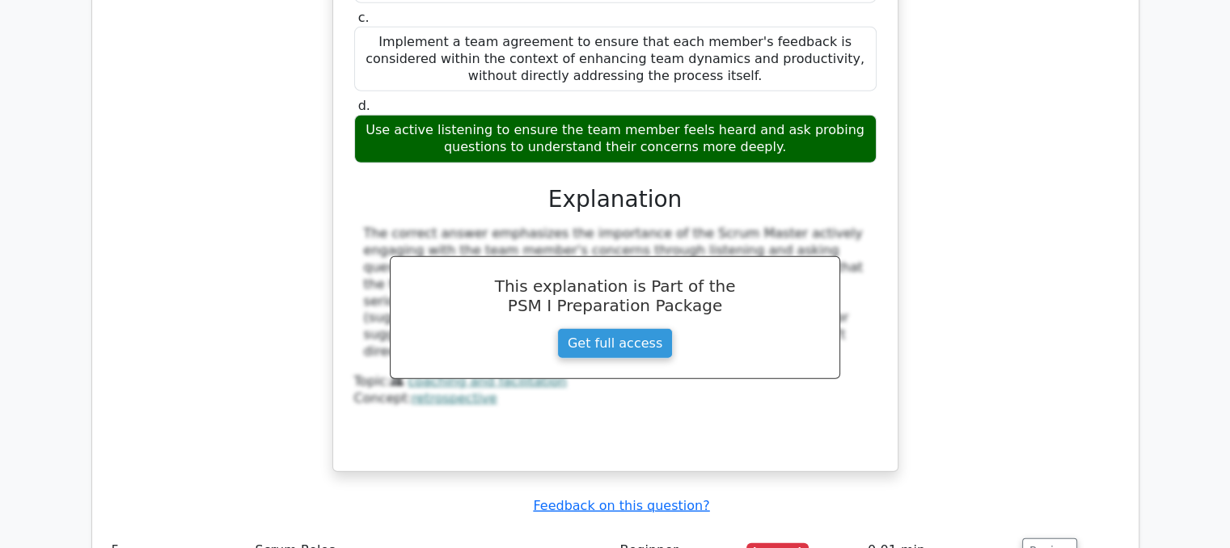
scroll to position [4125, 0]
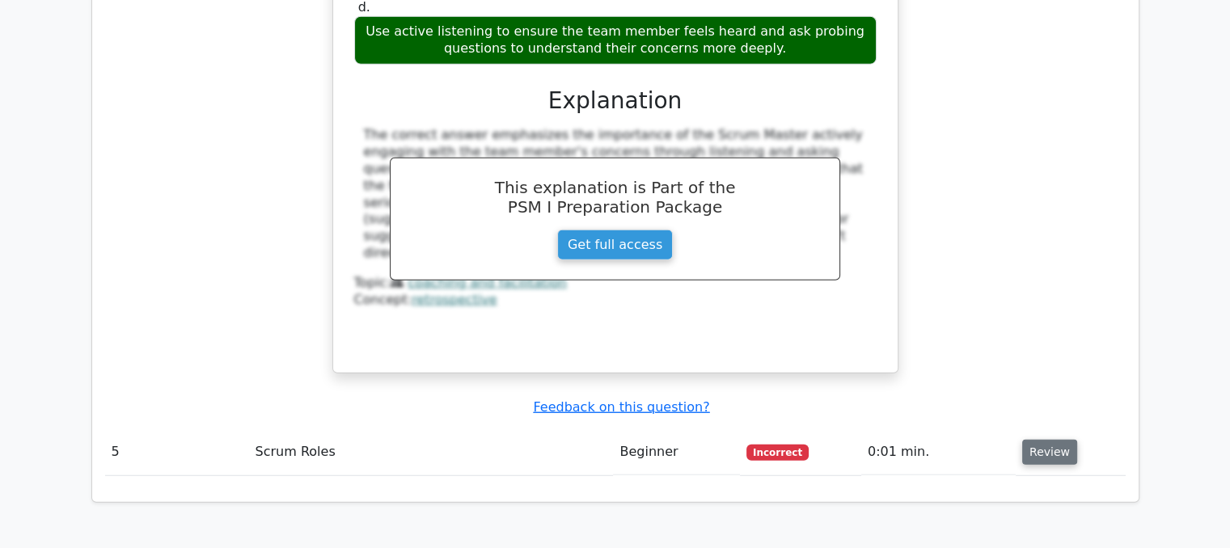
click at [1038, 440] on button "Review" at bounding box center [1049, 452] width 55 height 25
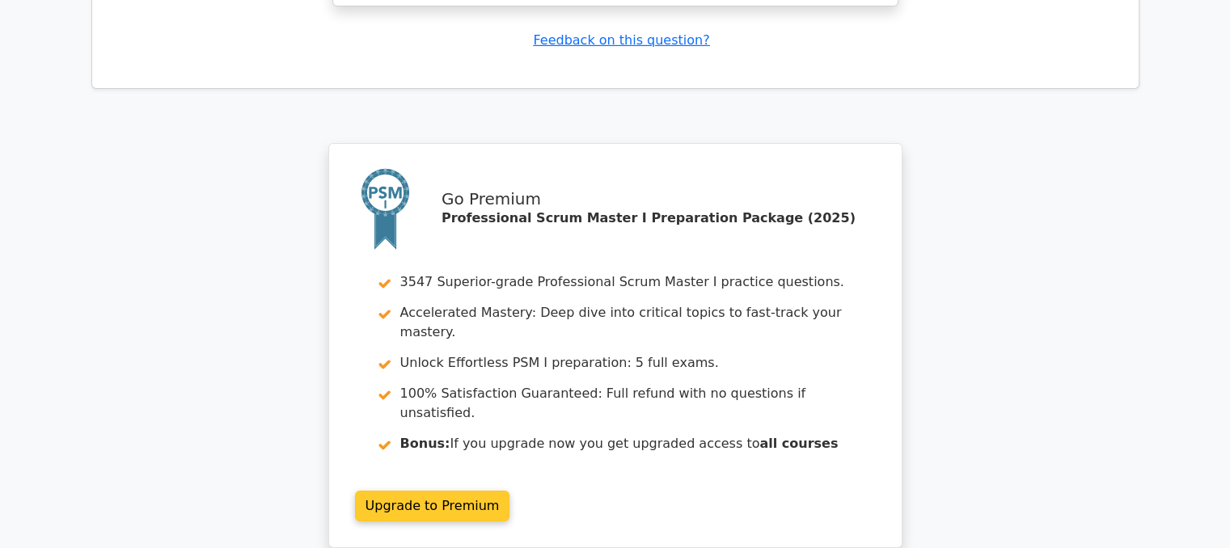
scroll to position [5443, 0]
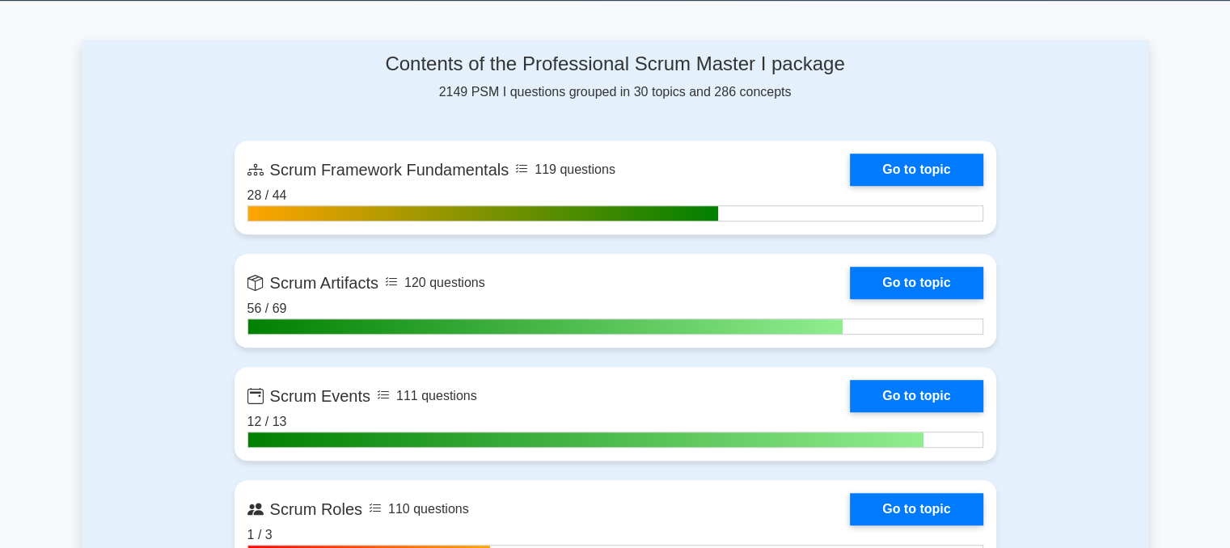
scroll to position [1051, 0]
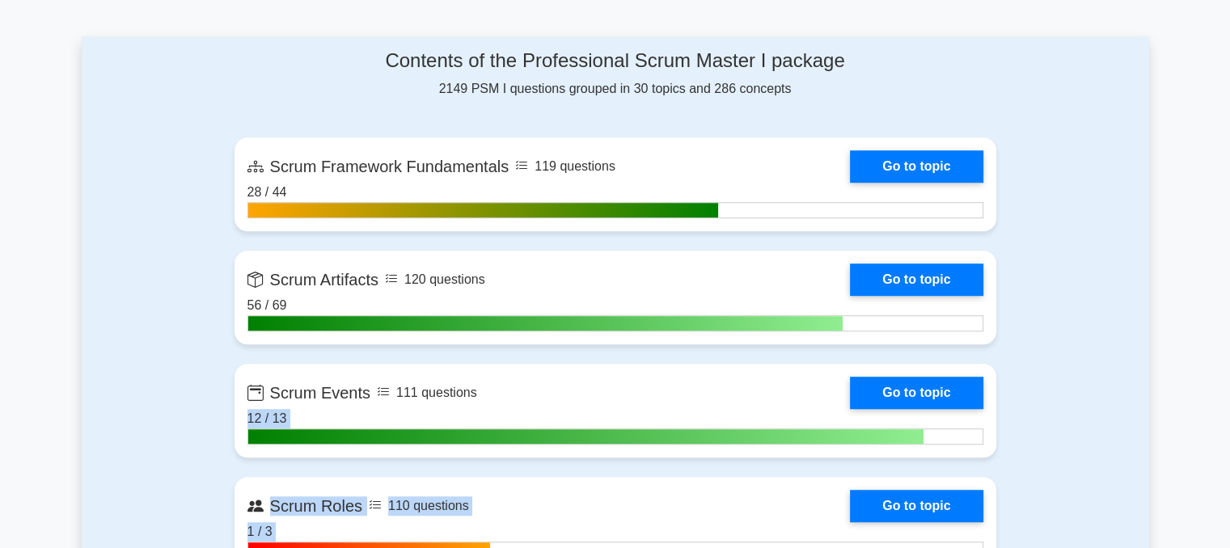
drag, startPoint x: 832, startPoint y: 343, endPoint x: 806, endPoint y: 570, distance: 228.8
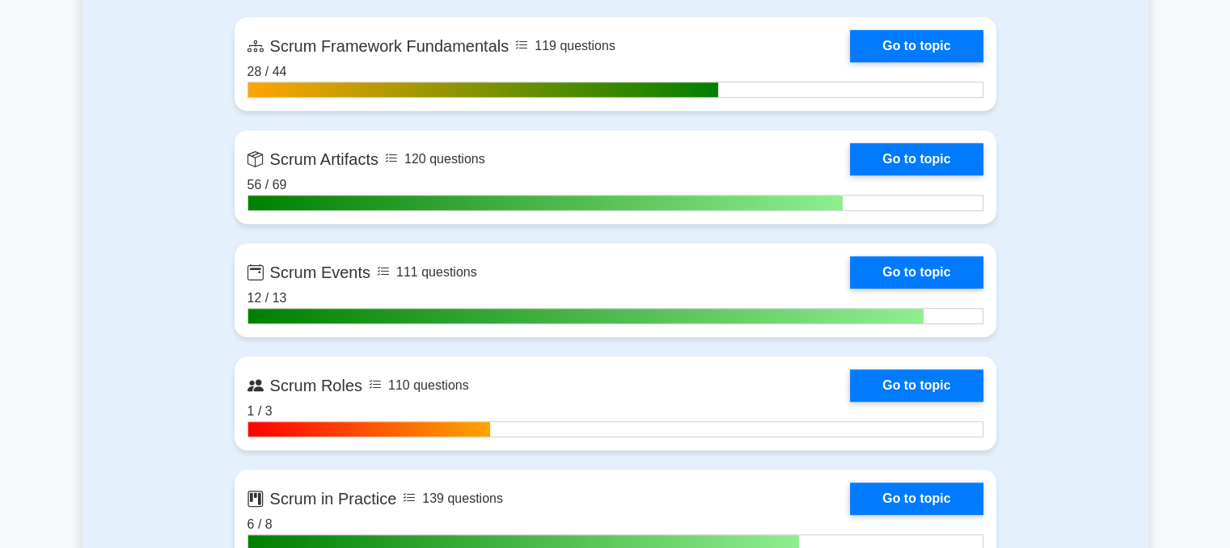
scroll to position [1144, 0]
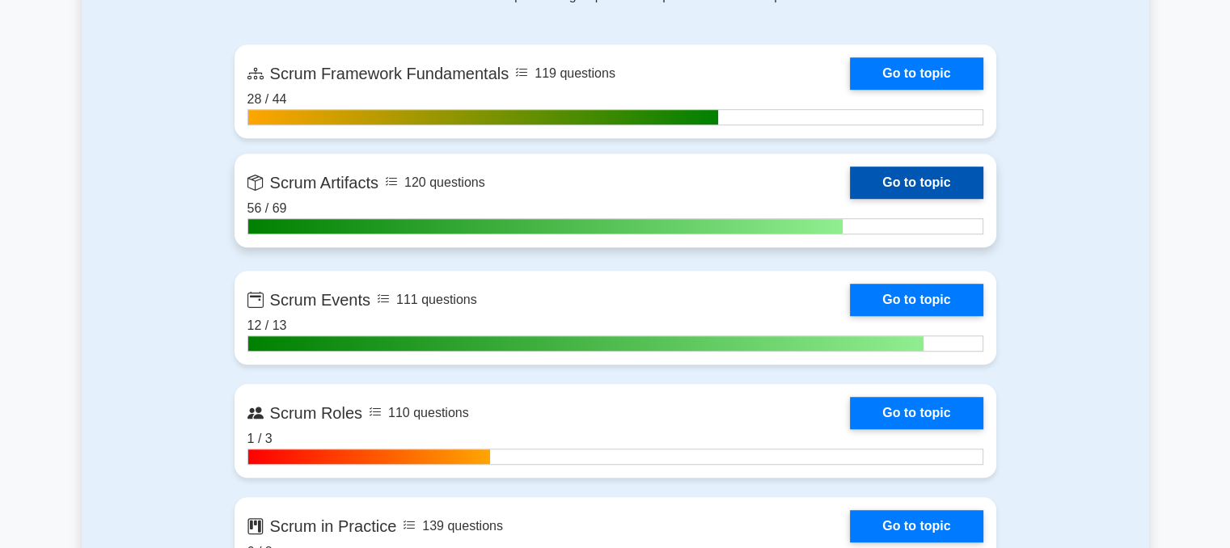
click at [926, 171] on link "Go to topic" at bounding box center [916, 183] width 133 height 32
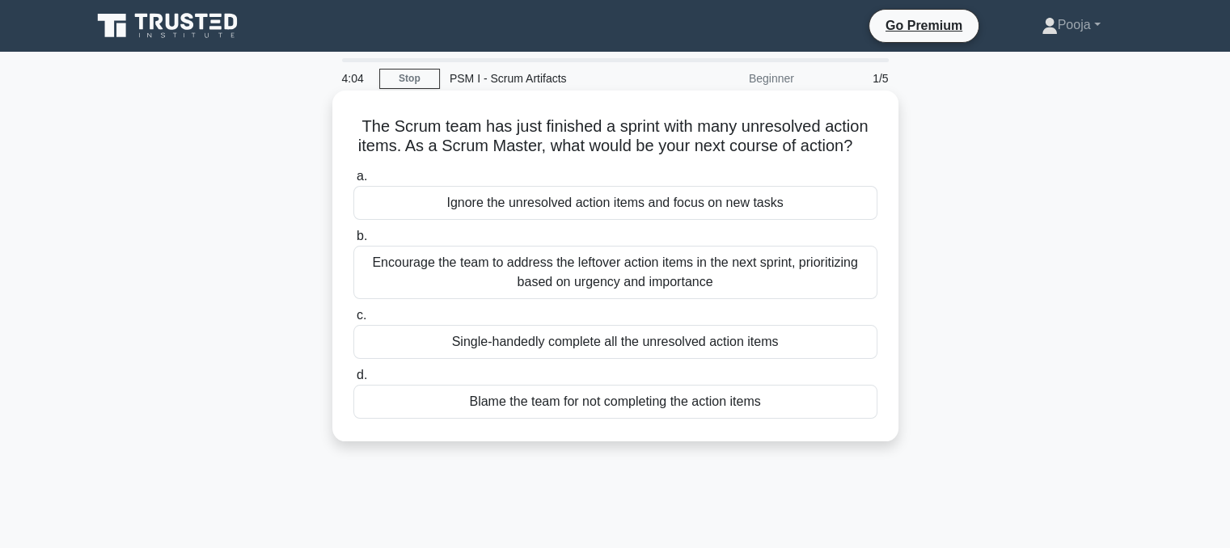
click at [505, 276] on div "Encourage the team to address the leftover action items in the next sprint, pri…" at bounding box center [615, 272] width 524 height 53
click at [353, 242] on input "b. Encourage the team to address the leftover action items in the next sprint, …" at bounding box center [353, 236] width 0 height 11
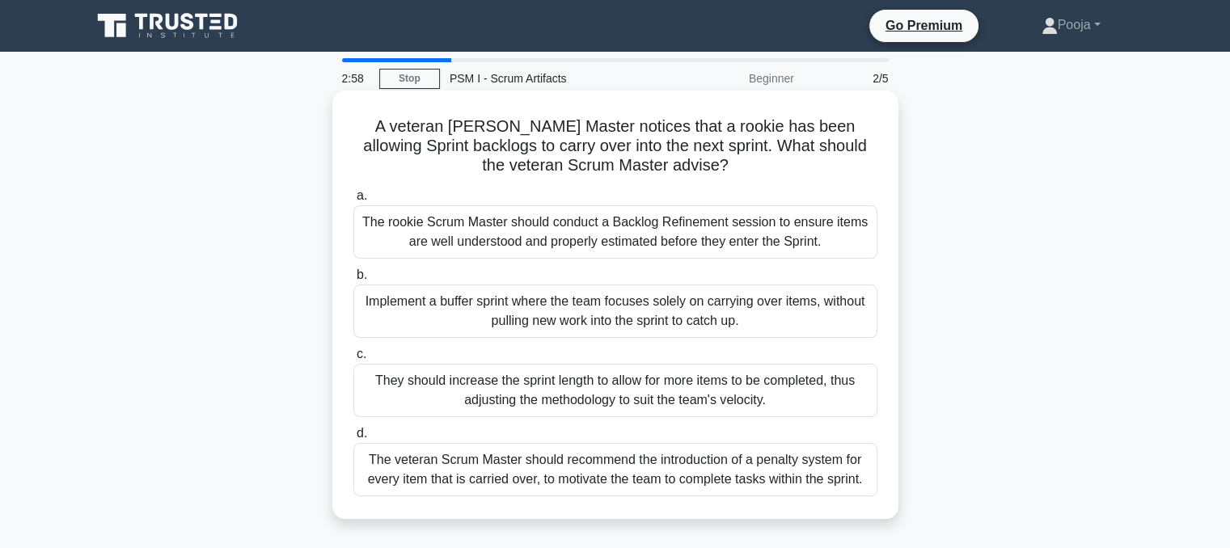
click at [696, 243] on div "The rookie Scrum Master should conduct a Backlog Refinement session to ensure i…" at bounding box center [615, 231] width 524 height 53
click at [353, 201] on input "a. The rookie Scrum Master should conduct a Backlog Refinement session to ensur…" at bounding box center [353, 196] width 0 height 11
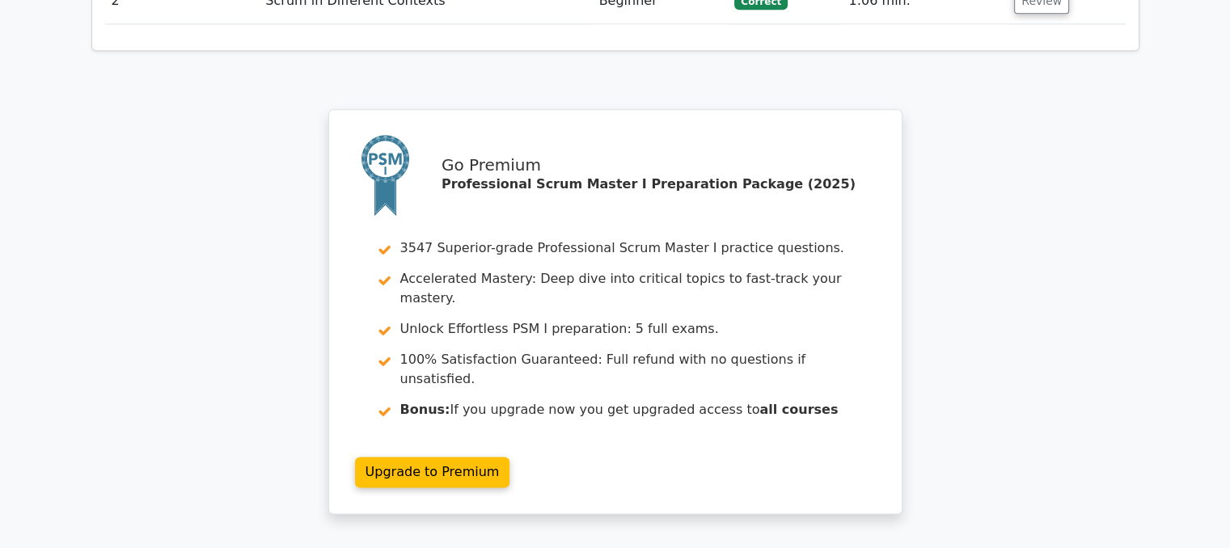
scroll to position [2247, 0]
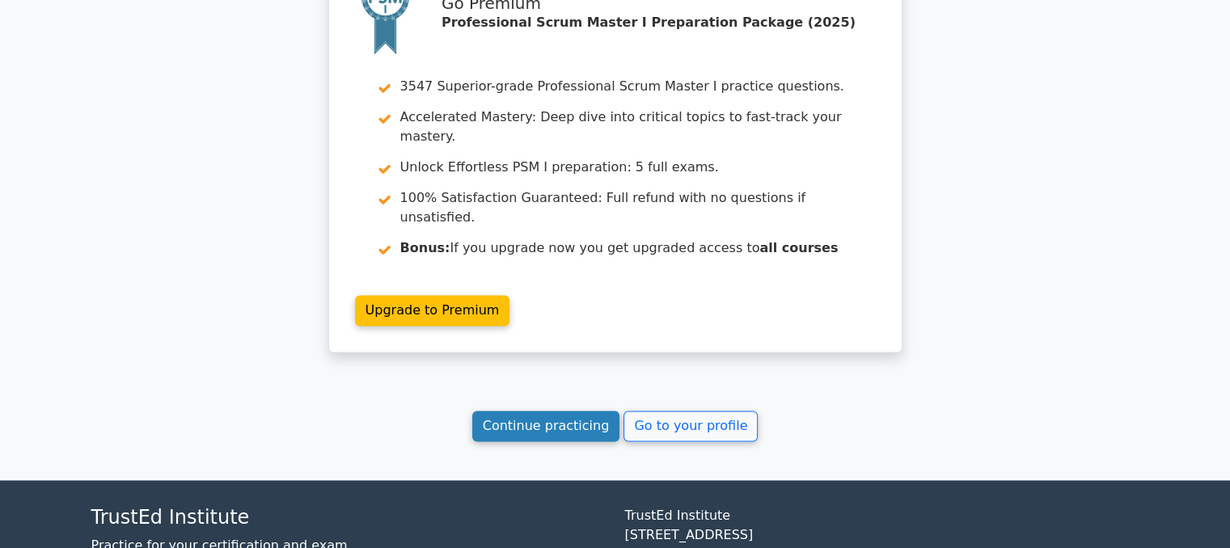
click at [549, 411] on link "Continue practicing" at bounding box center [546, 426] width 148 height 31
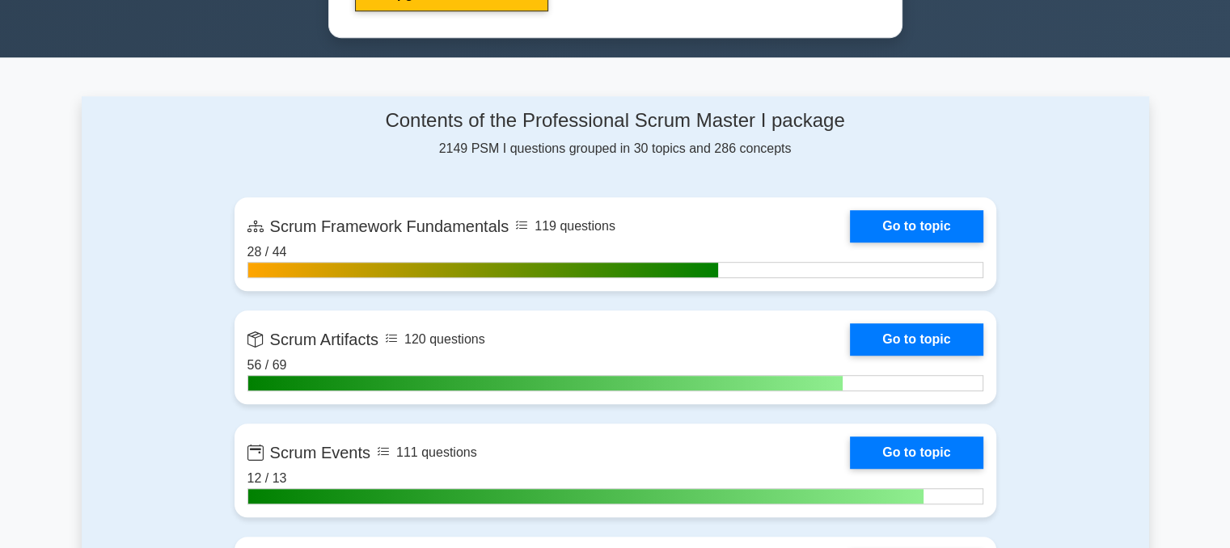
scroll to position [1051, 0]
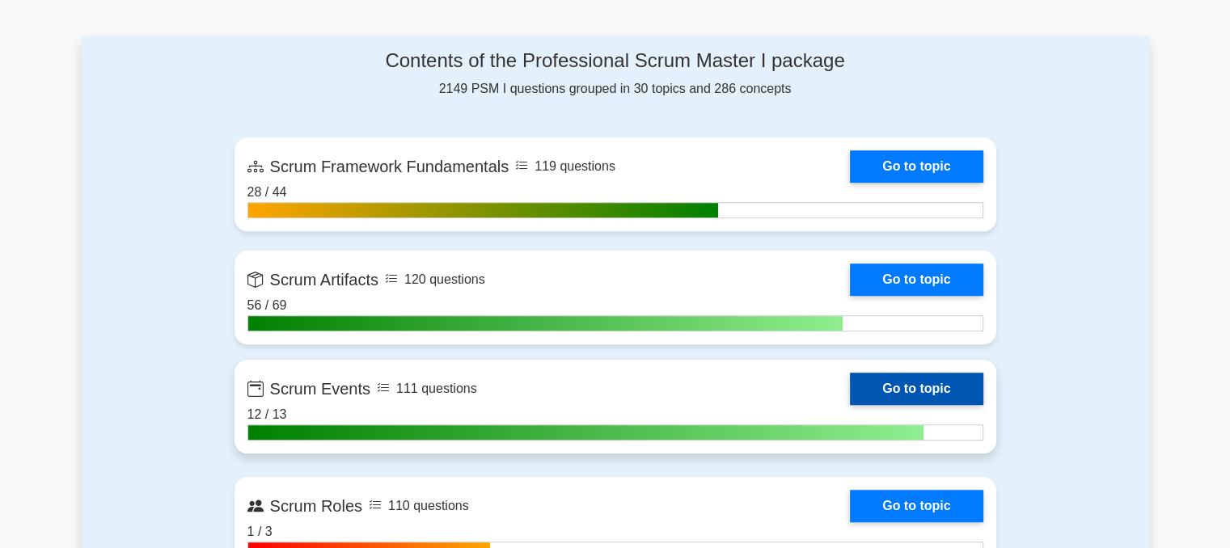
click at [905, 389] on link "Go to topic" at bounding box center [916, 389] width 133 height 32
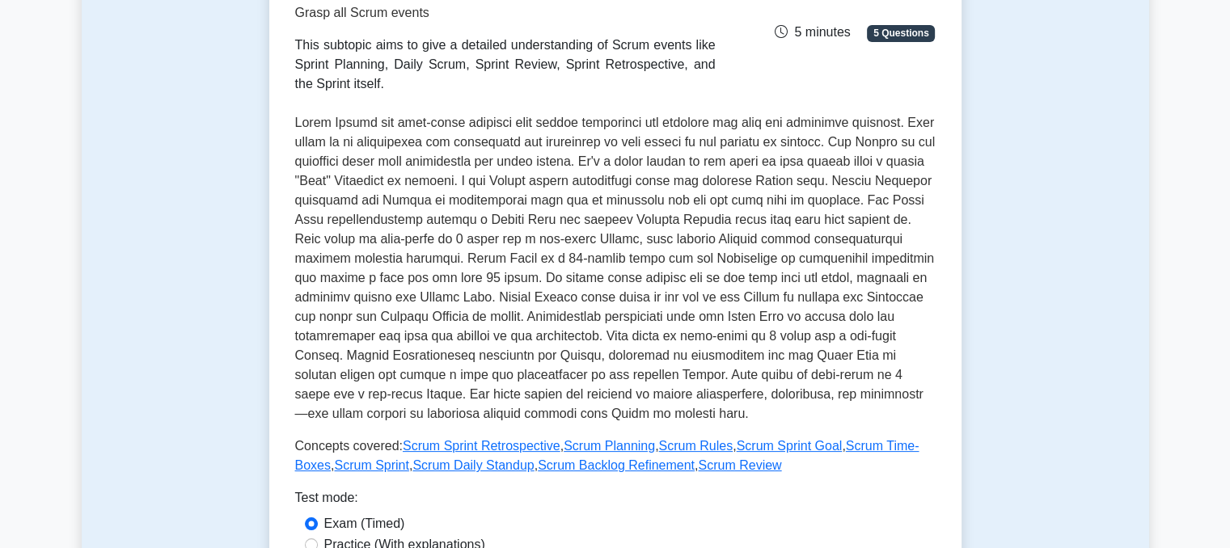
scroll to position [404, 0]
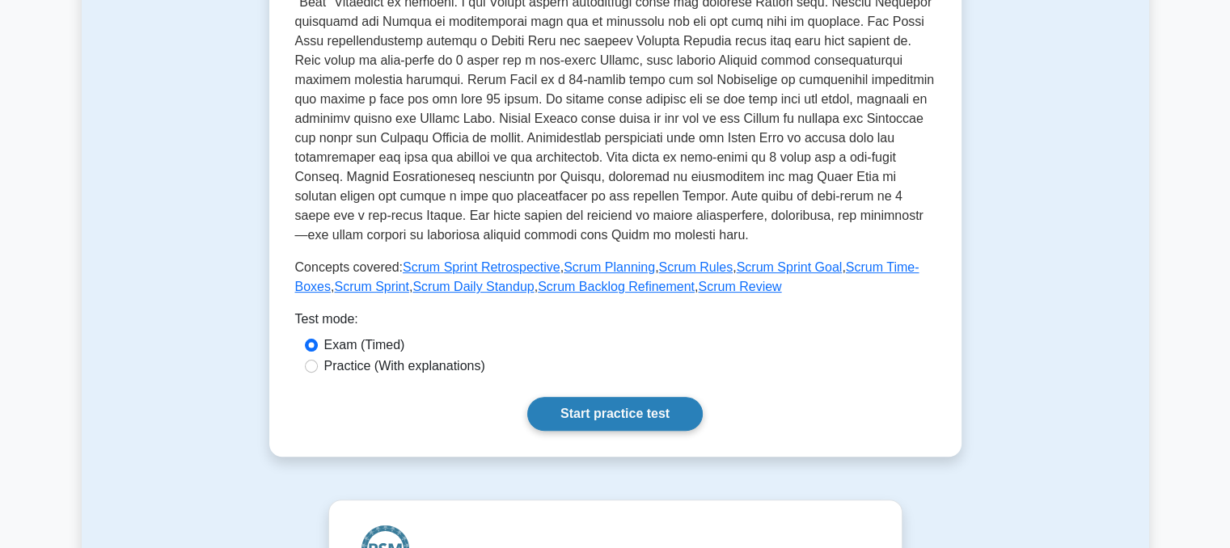
click at [667, 412] on link "Start practice test" at bounding box center [615, 414] width 176 height 34
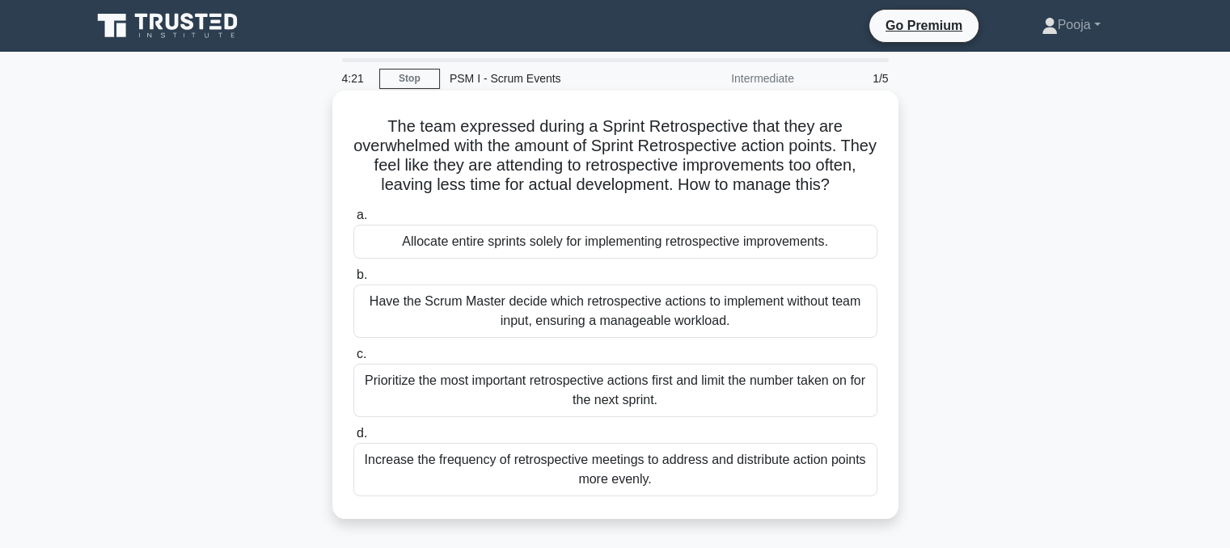
click at [725, 417] on div "Prioritize the most important retrospective actions first and limit the number …" at bounding box center [615, 390] width 524 height 53
click at [353, 360] on input "c. Prioritize the most important retrospective actions first and limit the numb…" at bounding box center [353, 354] width 0 height 11
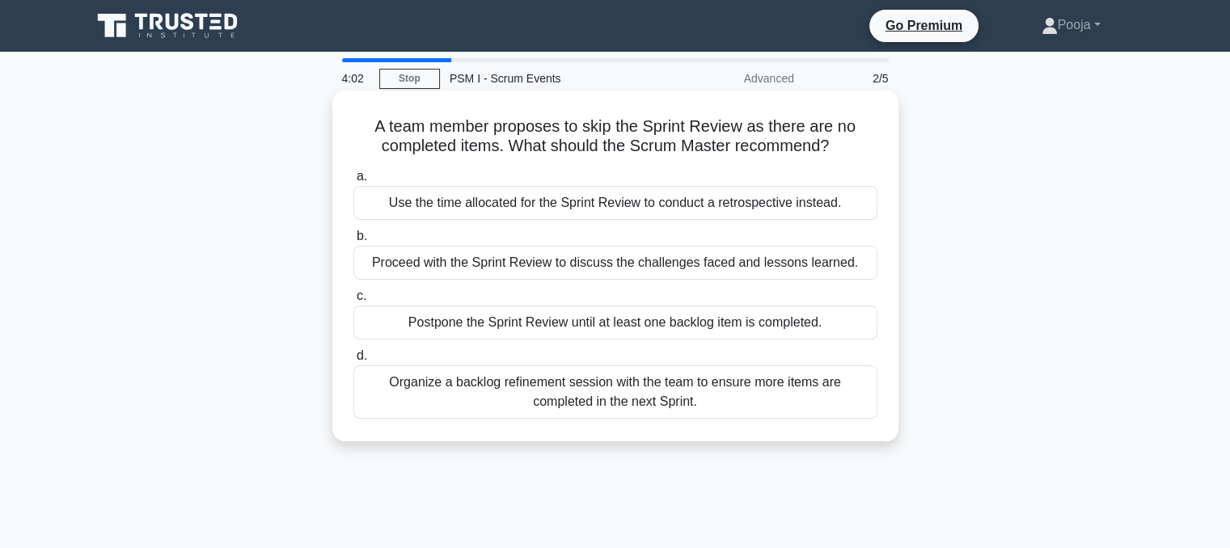
click at [529, 263] on div "Proceed with the Sprint Review to discuss the challenges faced and lessons lear…" at bounding box center [615, 263] width 524 height 34
click at [353, 242] on input "b. Proceed with the Sprint Review to discuss the challenges faced and lessons l…" at bounding box center [353, 236] width 0 height 11
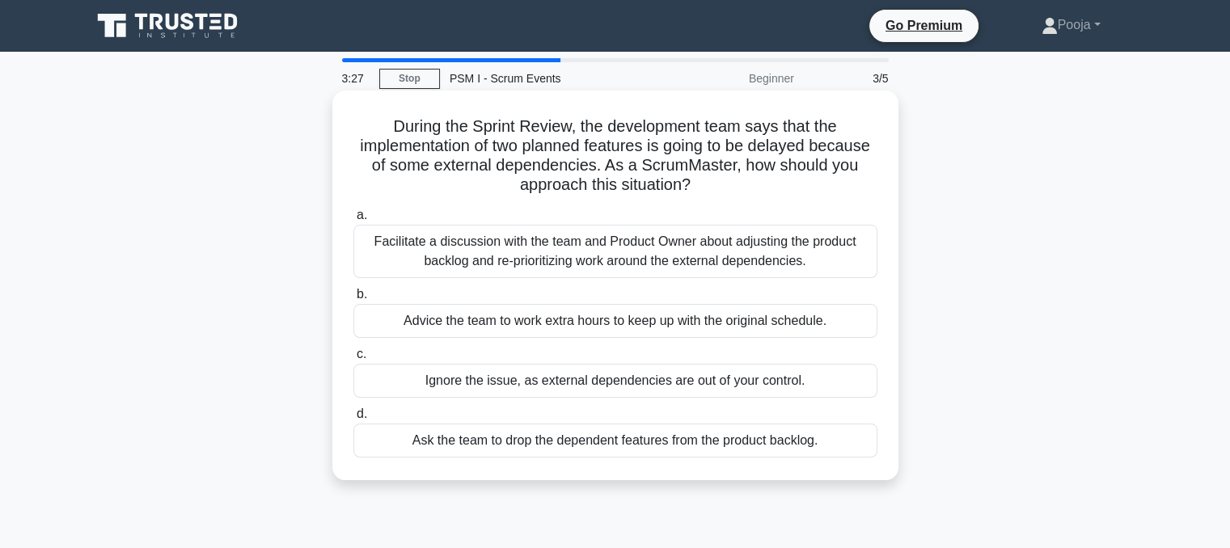
click at [710, 243] on div "Facilitate a discussion with the team and Product Owner about adjusting the pro…" at bounding box center [615, 251] width 524 height 53
click at [353, 221] on input "a. Facilitate a discussion with the team and Product Owner about adjusting the …" at bounding box center [353, 215] width 0 height 11
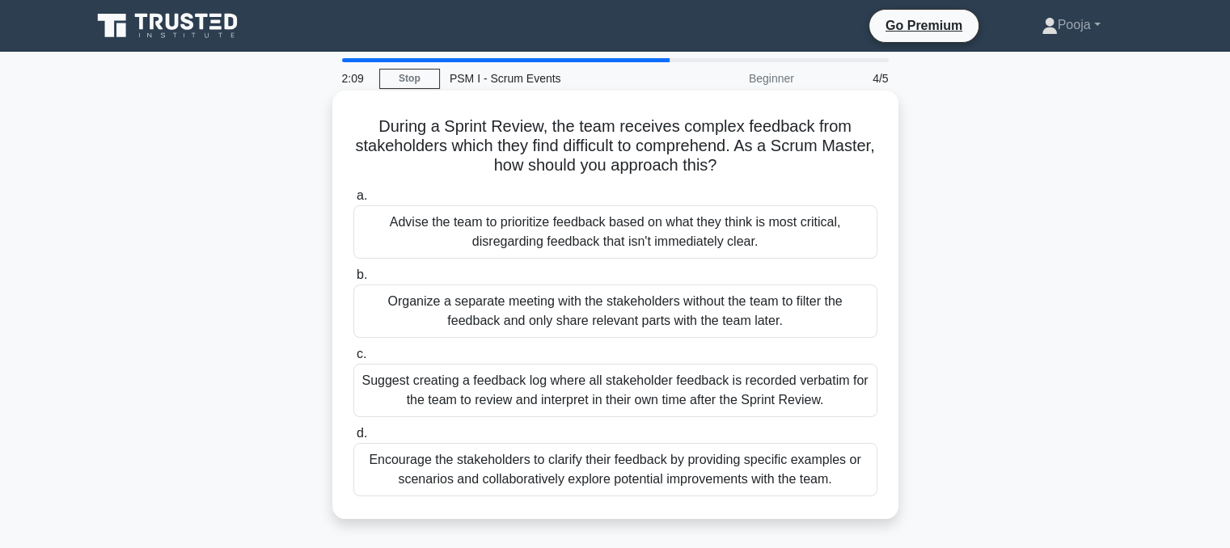
click at [576, 469] on div "Encourage the stakeholders to clarify their feedback by providing specific exam…" at bounding box center [615, 469] width 524 height 53
click at [353, 439] on input "d. Encourage the stakeholders to clarify their feedback by providing specific e…" at bounding box center [353, 434] width 0 height 11
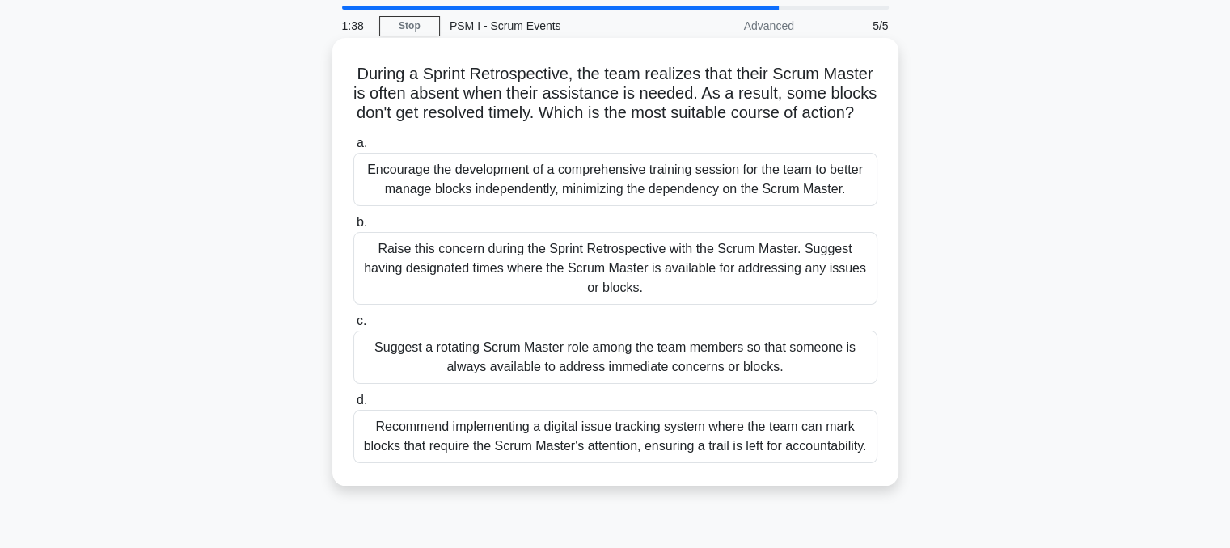
scroll to position [81, 0]
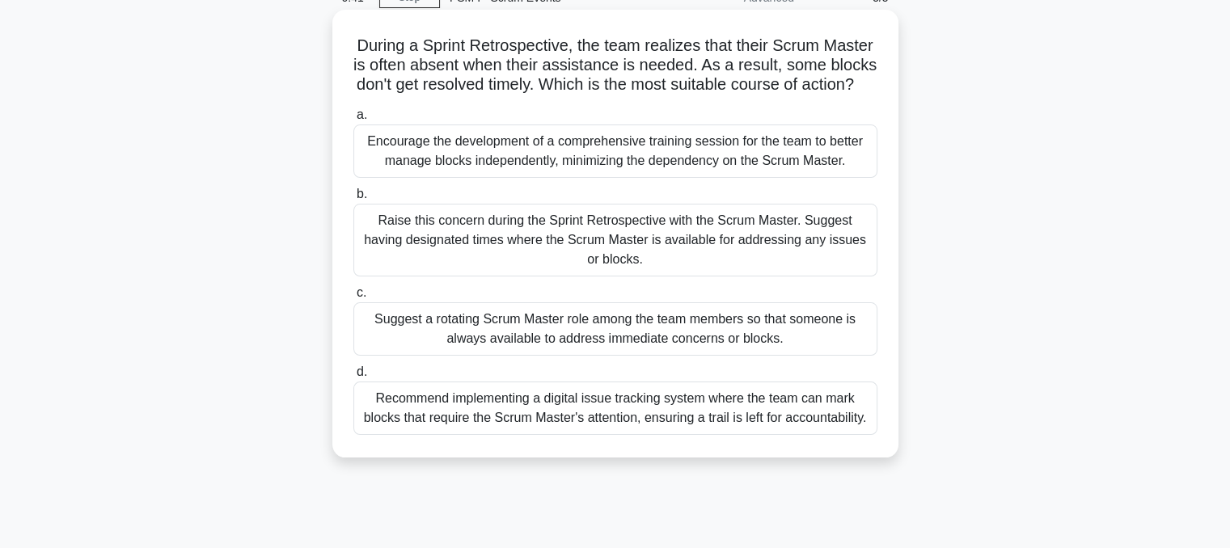
click at [533, 260] on div "Raise this concern during the Sprint Retrospective with the Scrum Master. Sugge…" at bounding box center [615, 240] width 524 height 73
click at [353, 200] on input "b. Raise this concern during the Sprint Retrospective with the Scrum Master. Su…" at bounding box center [353, 194] width 0 height 11
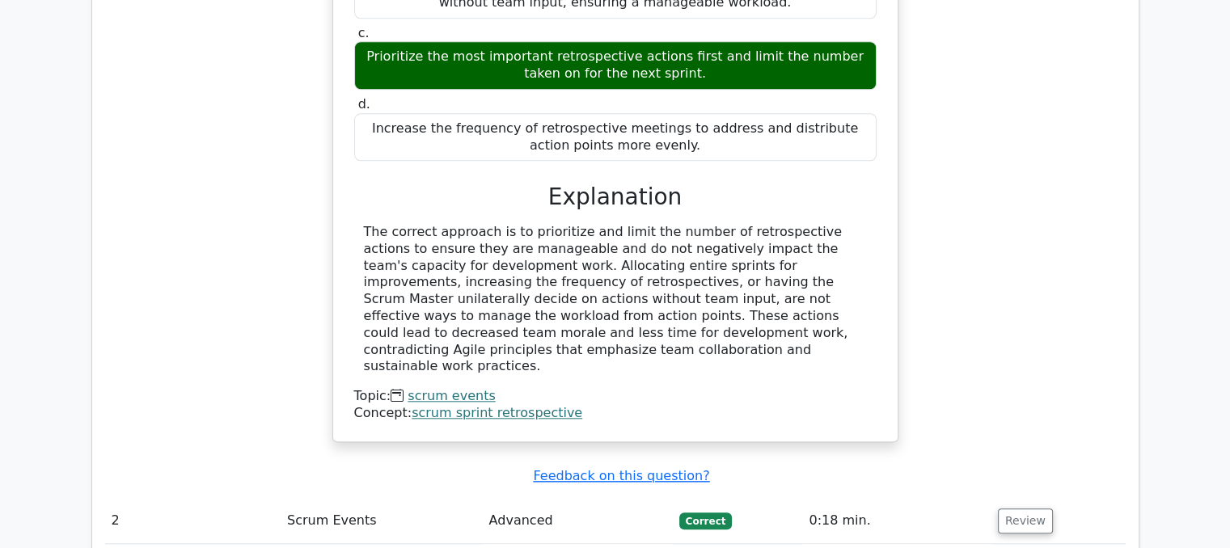
scroll to position [1860, 0]
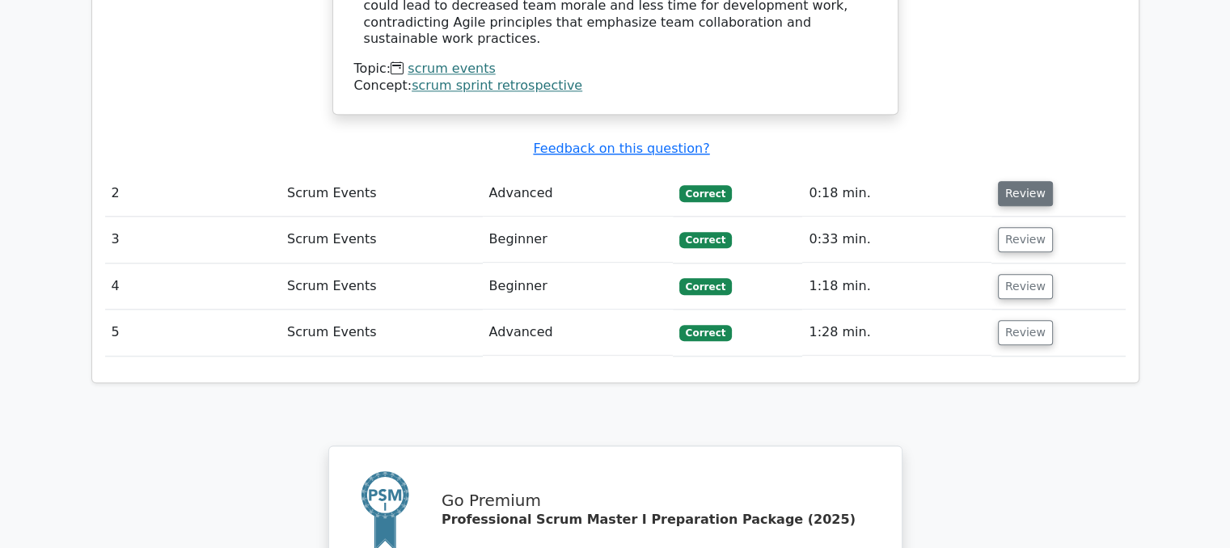
click at [1021, 181] on button "Review" at bounding box center [1025, 193] width 55 height 25
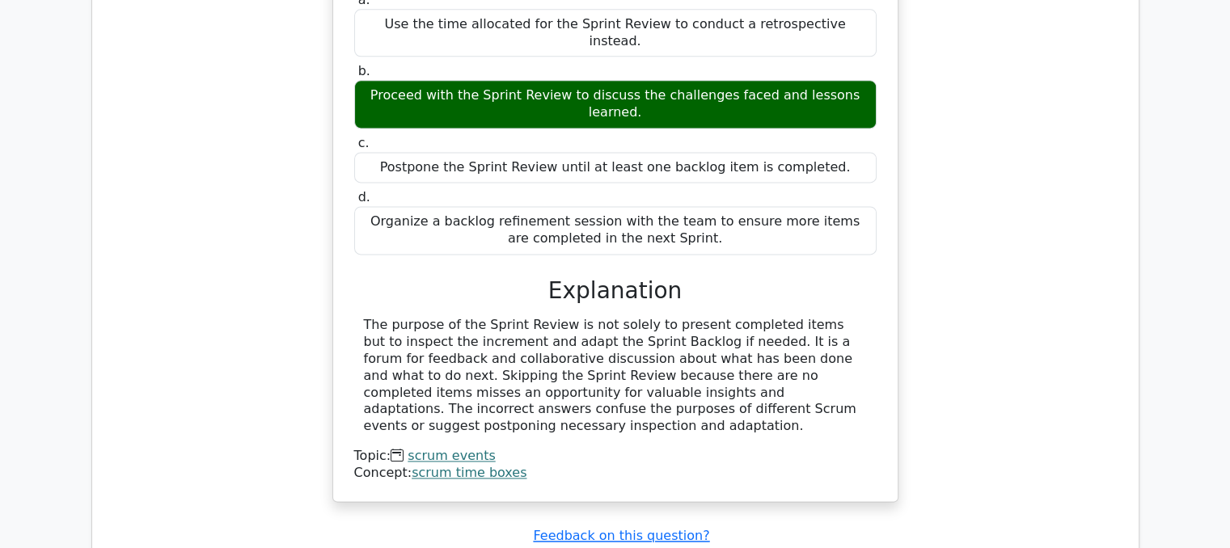
scroll to position [2265, 0]
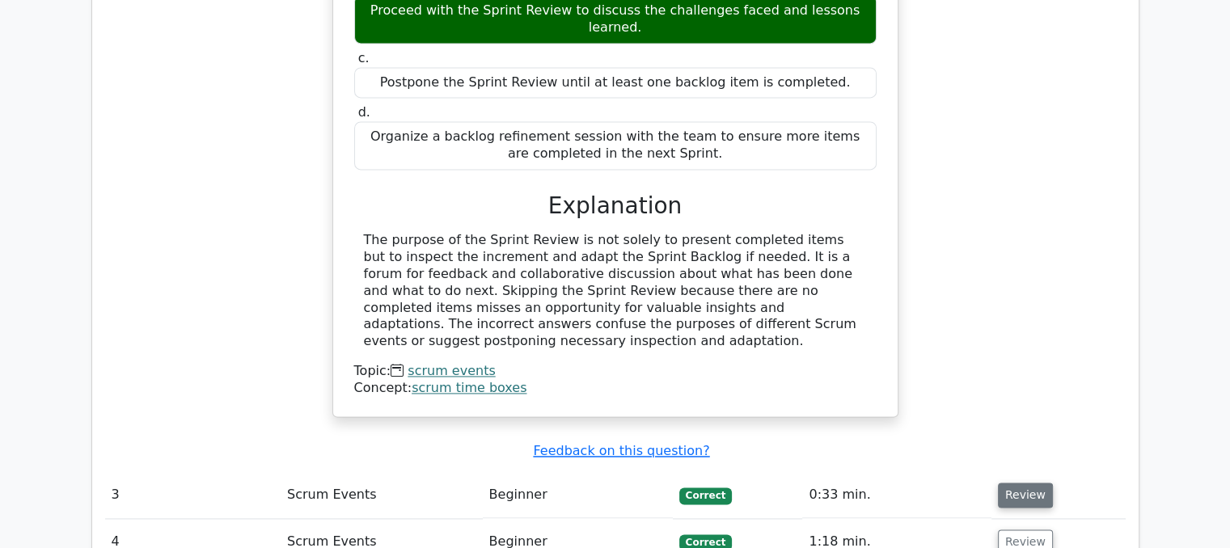
click at [1004, 483] on button "Review" at bounding box center [1025, 495] width 55 height 25
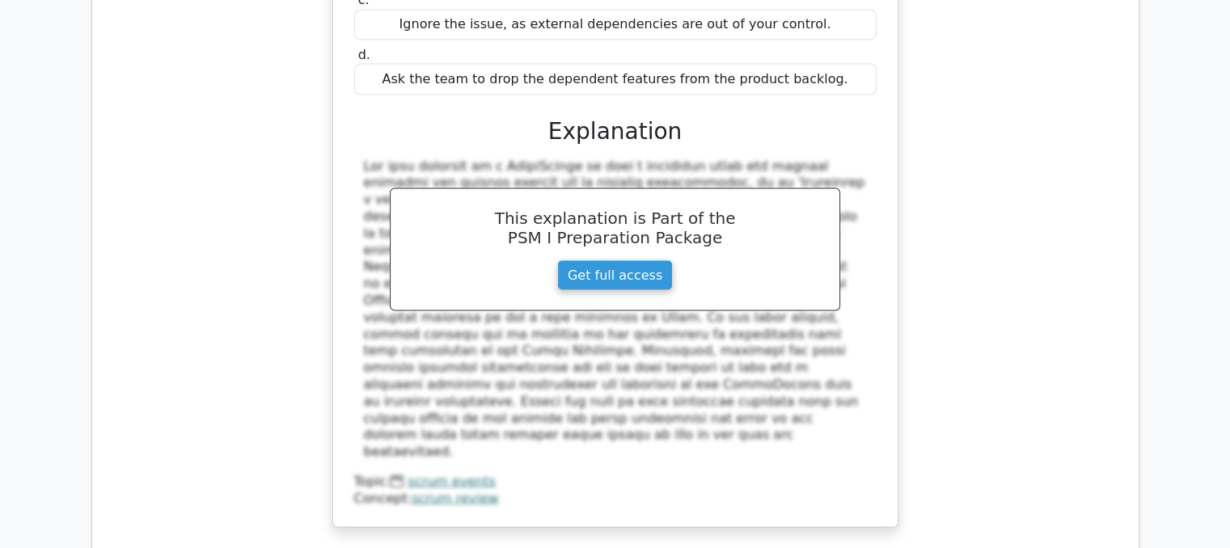
scroll to position [3154, 0]
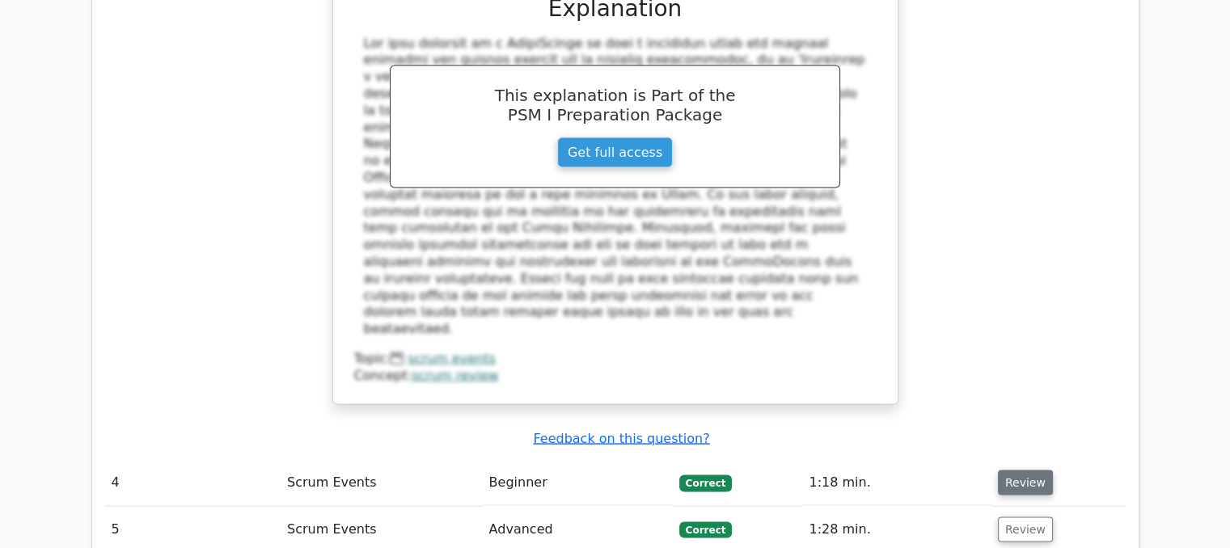
click at [1006, 471] on button "Review" at bounding box center [1025, 483] width 55 height 25
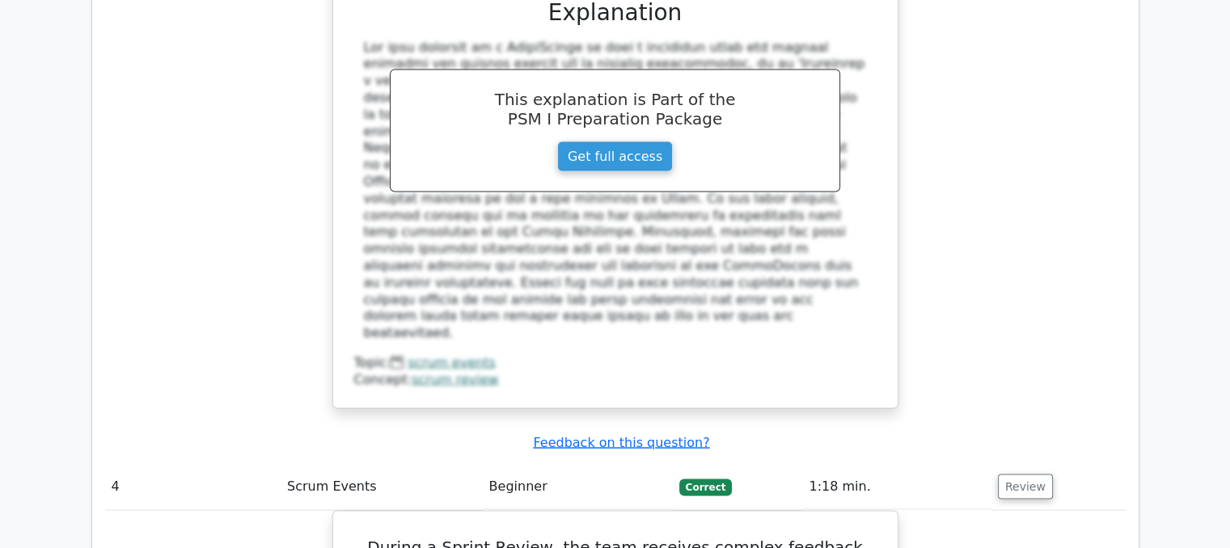
drag, startPoint x: 943, startPoint y: 74, endPoint x: 791, endPoint y: -75, distance: 213.3
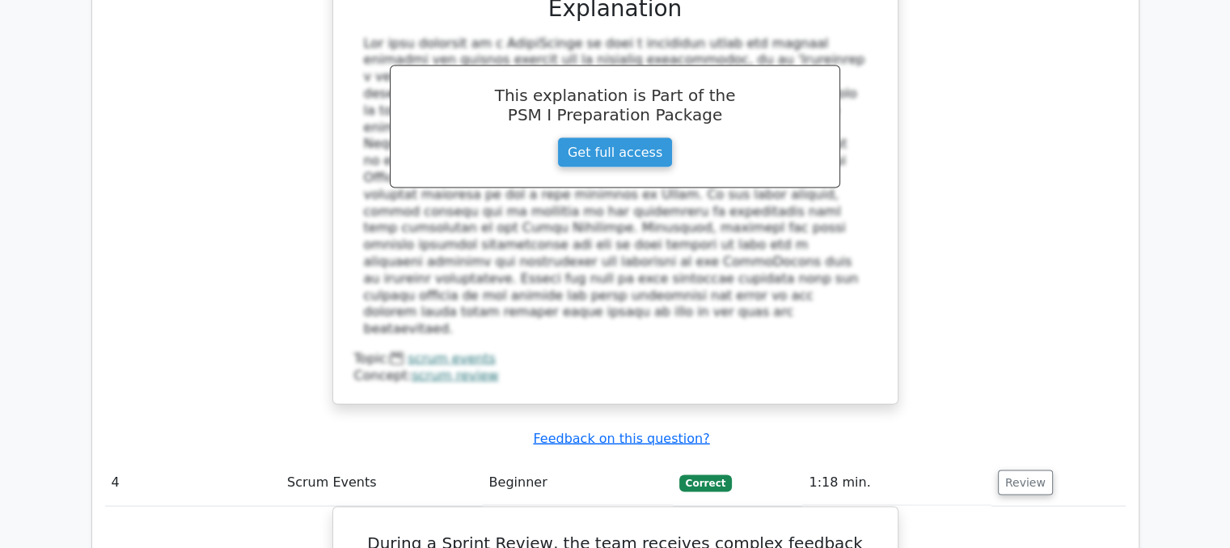
drag, startPoint x: 791, startPoint y: -75, endPoint x: 145, endPoint y: 92, distance: 667.6
click at [145, 92] on div "During the Sprint Review, the development team says that the implementation of …" at bounding box center [615, 27] width 1021 height 795
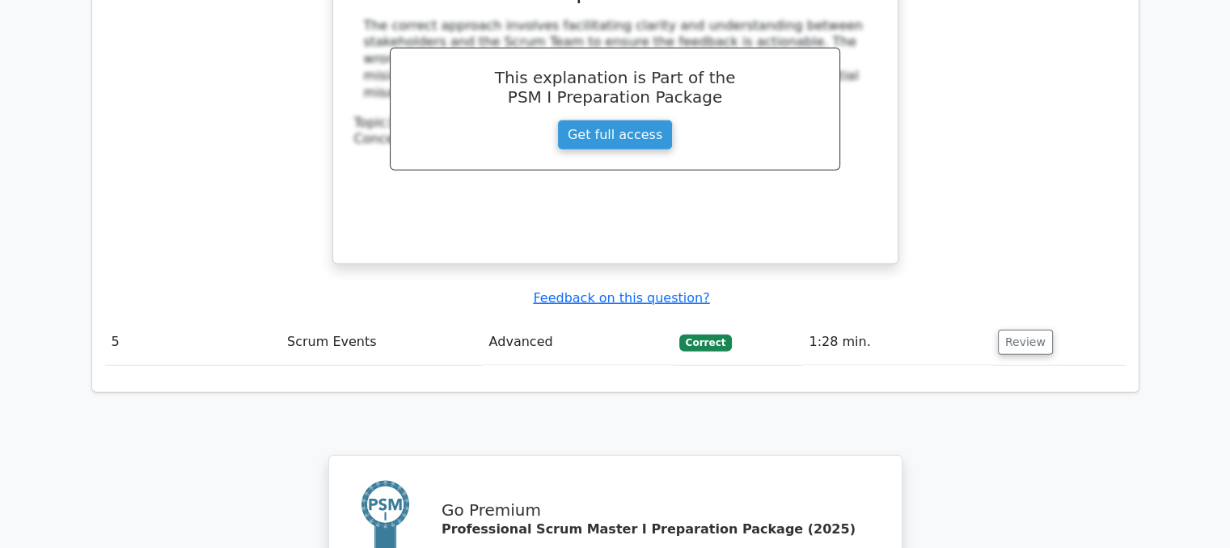
scroll to position [4125, 0]
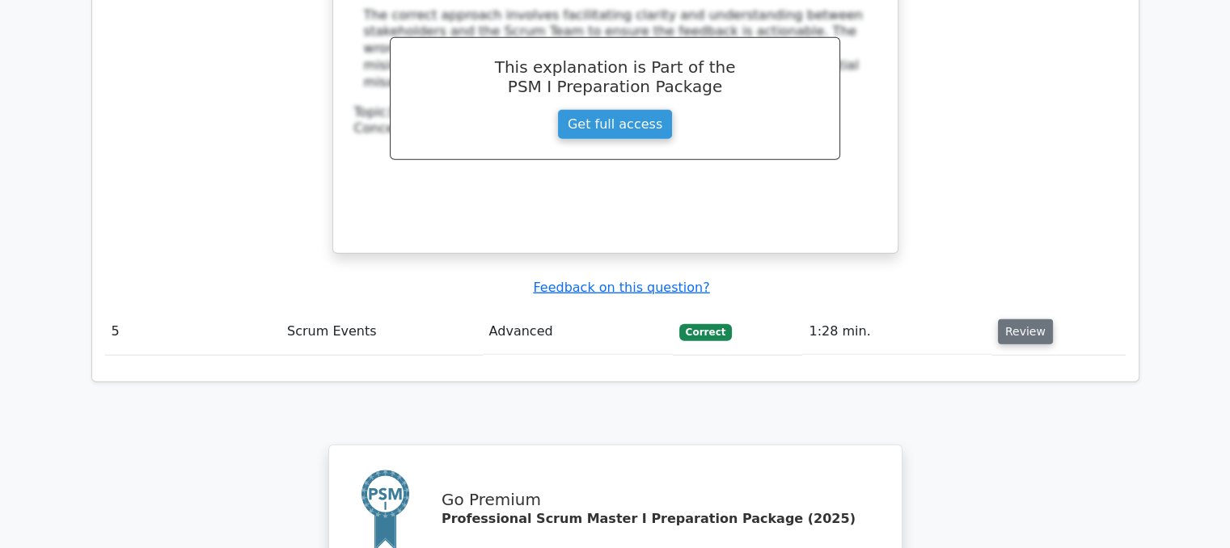
click at [1007, 319] on button "Review" at bounding box center [1025, 331] width 55 height 25
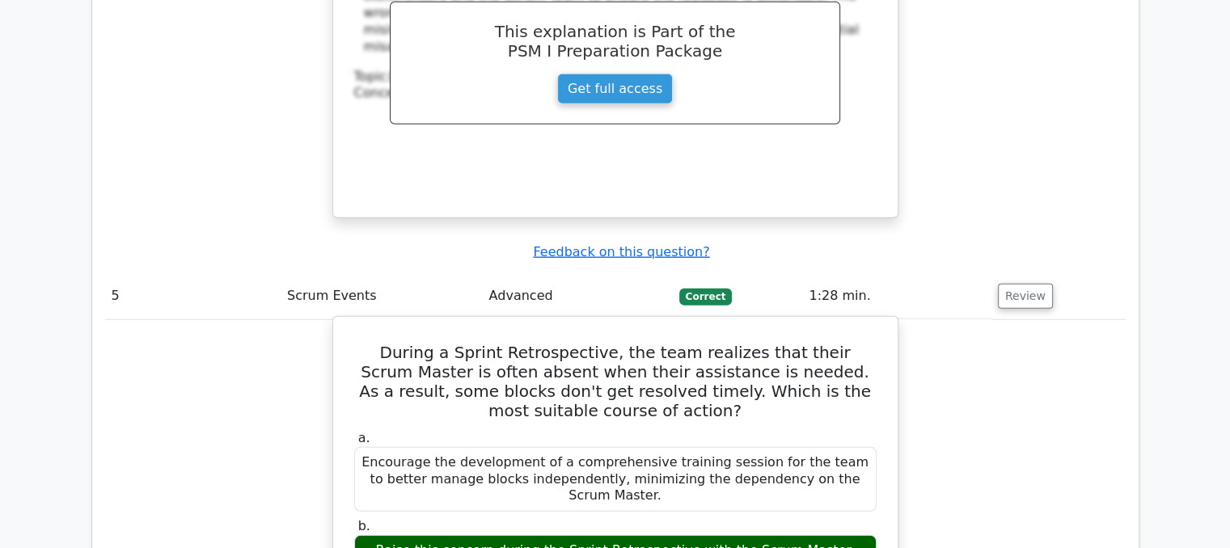
scroll to position [4156, 0]
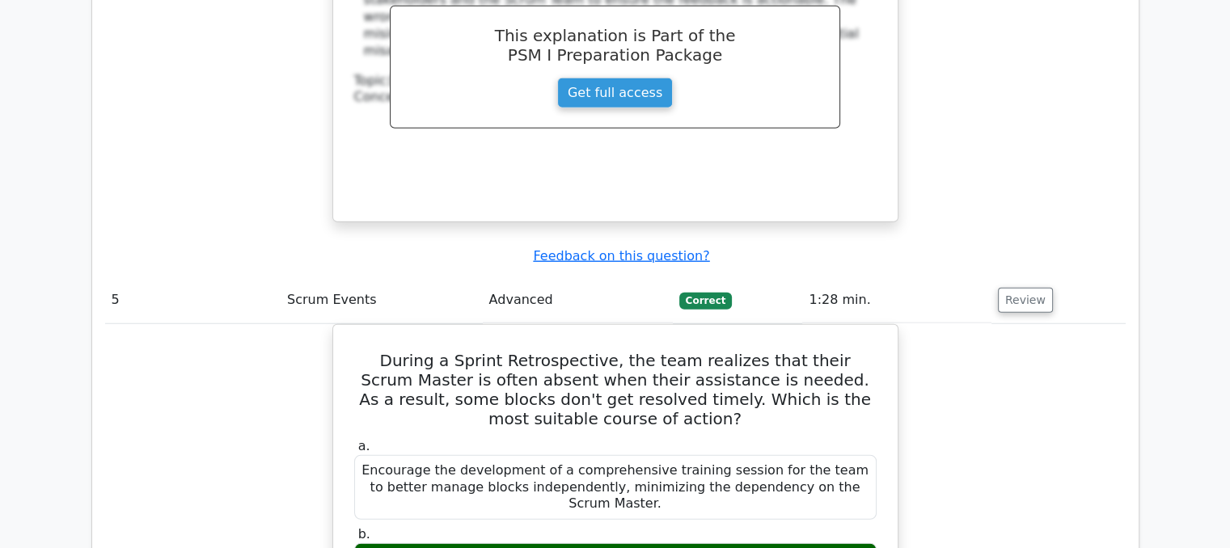
drag, startPoint x: 565, startPoint y: 64, endPoint x: 207, endPoint y: 295, distance: 426.5
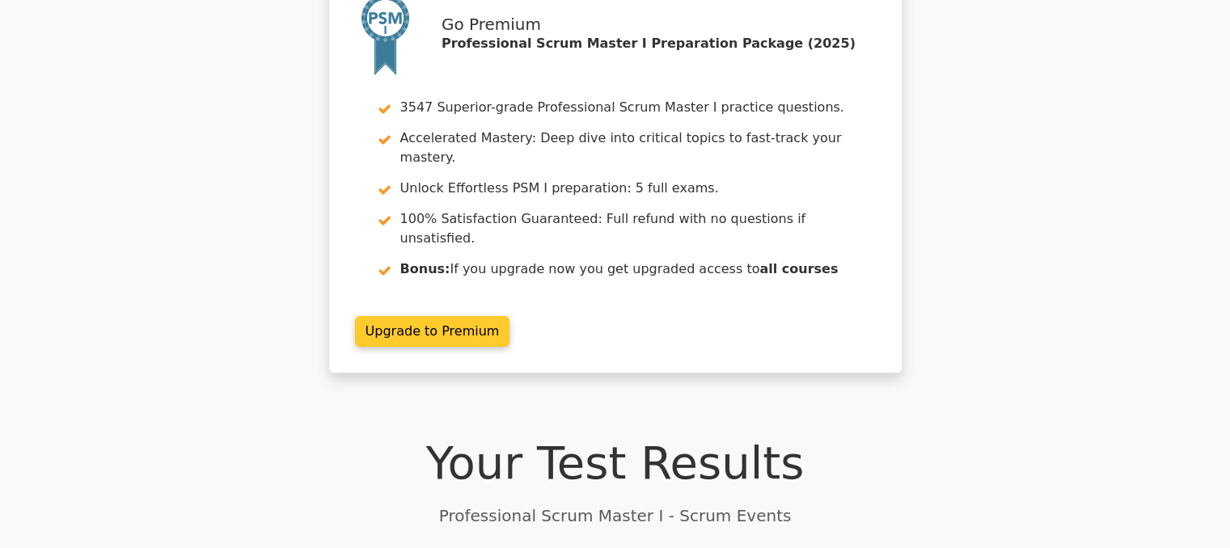
scroll to position [0, 0]
